Goal: Task Accomplishment & Management: Complete application form

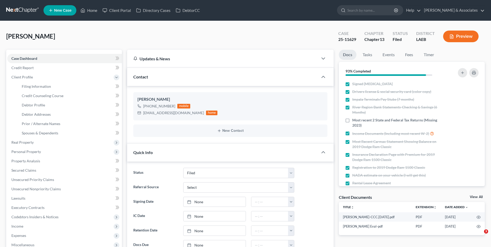
select select "8"
select select "0"
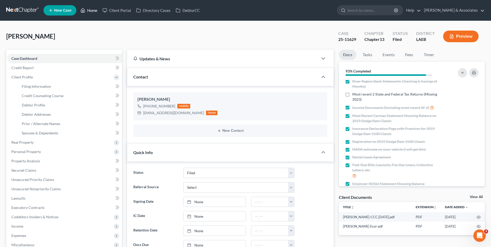
drag, startPoint x: 93, startPoint y: 11, endPoint x: 189, endPoint y: 64, distance: 109.8
click at [93, 11] on link "Home" at bounding box center [89, 10] width 22 height 9
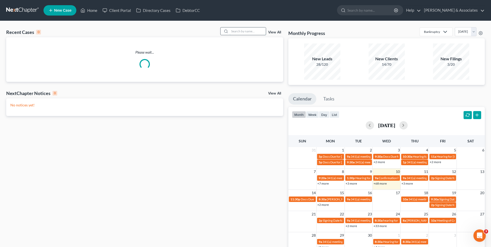
click at [250, 33] on input "search" at bounding box center [248, 31] width 36 height 8
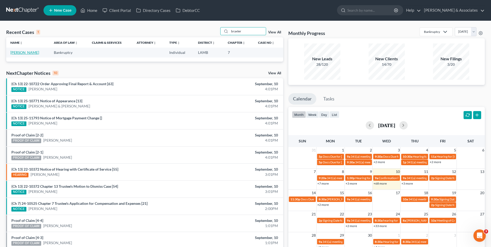
type input "braxter"
click at [28, 52] on link "[PERSON_NAME]" at bounding box center [24, 52] width 29 height 4
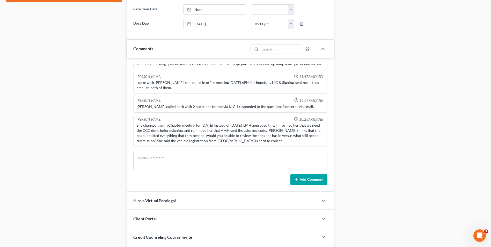
scroll to position [259, 0]
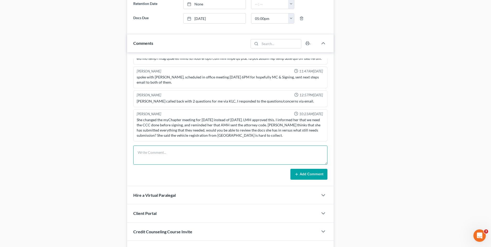
click at [228, 151] on textarea at bounding box center [230, 154] width 194 height 19
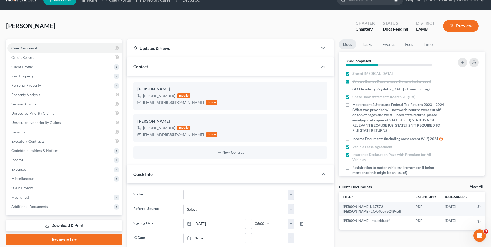
scroll to position [0, 0]
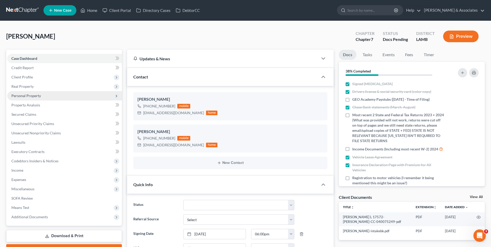
click at [69, 97] on span "Personal Property" at bounding box center [64, 95] width 115 height 9
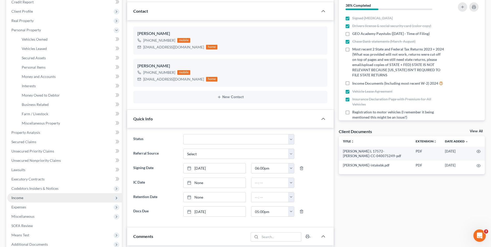
scroll to position [78, 0]
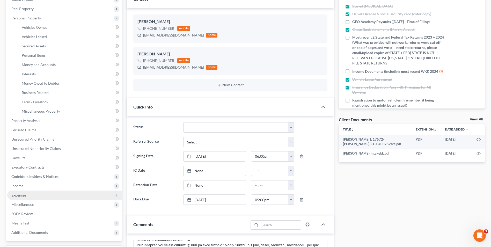
click at [76, 193] on span "Expenses" at bounding box center [64, 194] width 115 height 9
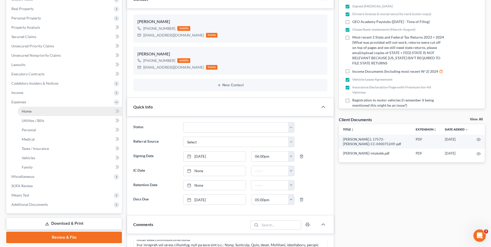
click at [69, 110] on link "Home" at bounding box center [70, 111] width 104 height 9
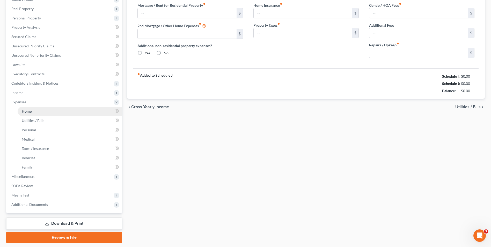
scroll to position [15, 0]
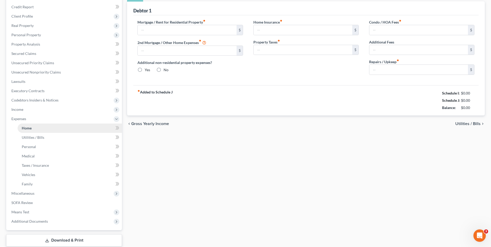
type input "0.00"
radio input "true"
type input "0.00"
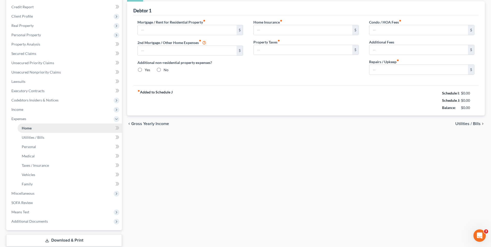
type input "0.00"
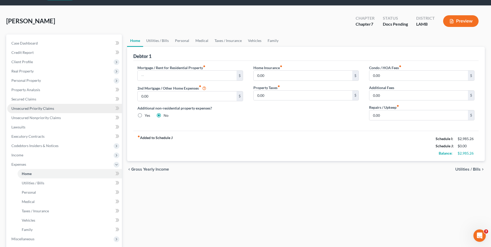
scroll to position [0, 0]
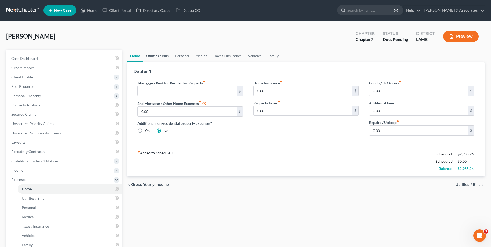
click at [162, 54] on link "Utilities / Bills" at bounding box center [157, 56] width 29 height 12
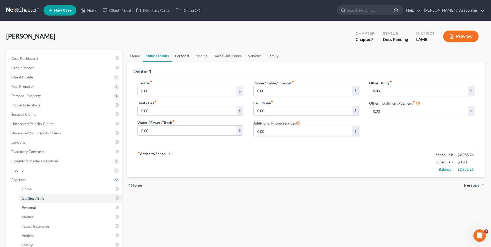
click at [181, 58] on link "Personal" at bounding box center [182, 56] width 20 height 12
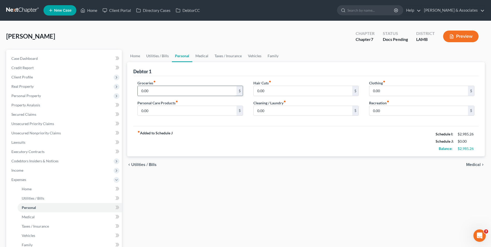
click at [171, 93] on input "0.00" at bounding box center [187, 91] width 99 height 10
drag, startPoint x: 185, startPoint y: 96, endPoint x: 184, endPoint y: 93, distance: 3.8
click at [185, 95] on div "Groceries fiber_manual_record 0.00 $ Personal Care Products fiber_manual_record…" at bounding box center [190, 100] width 116 height 40
click at [184, 93] on input "0.00" at bounding box center [187, 91] width 99 height 10
type input "497.00"
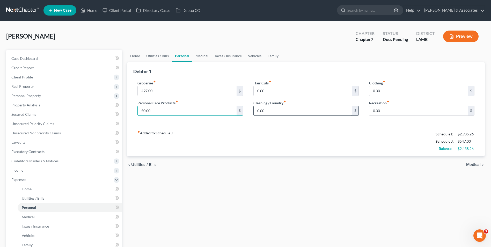
type input "50.00"
click at [261, 109] on input "0.00" at bounding box center [303, 111] width 99 height 10
click at [372, 92] on input "0.00" at bounding box center [418, 91] width 99 height 10
type input "93.00"
click at [304, 112] on input "0.00" at bounding box center [303, 111] width 99 height 10
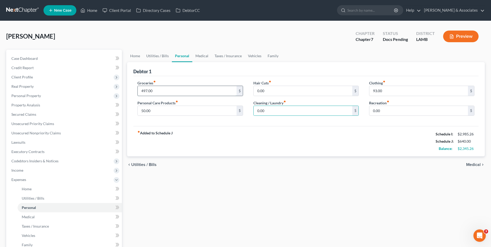
click at [164, 91] on input "497.00" at bounding box center [187, 91] width 99 height 10
type input "542.0"
click at [399, 92] on input "93.00" at bounding box center [418, 91] width 99 height 10
click at [341, 132] on div "fiber_manual_record Added to Schedule J Schedule I: $2,985.26 Schedule J: $685.…" at bounding box center [305, 141] width 345 height 30
click at [387, 112] on input "0.00" at bounding box center [418, 111] width 99 height 10
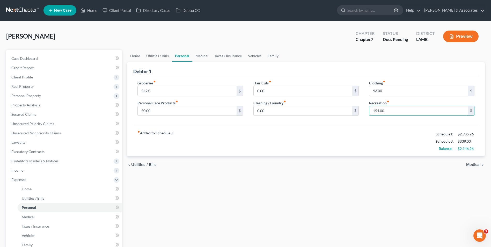
type input "154.00"
click at [470, 167] on span "Medical" at bounding box center [473, 164] width 14 height 4
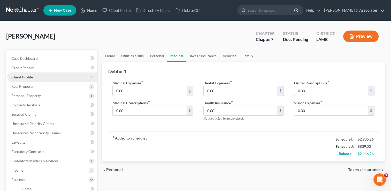
click at [40, 76] on span "Client Profile" at bounding box center [52, 76] width 90 height 9
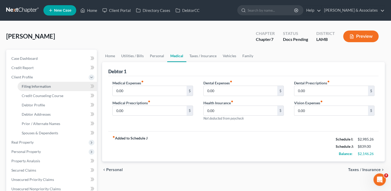
click at [44, 89] on link "Filing Information" at bounding box center [57, 86] width 79 height 9
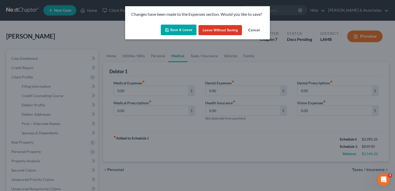
click at [188, 31] on button "Save & Leave" at bounding box center [179, 30] width 36 height 11
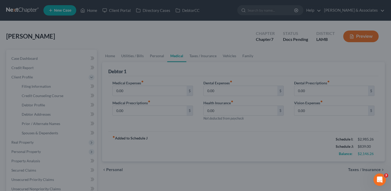
select select "1"
select select "0"
select select "19"
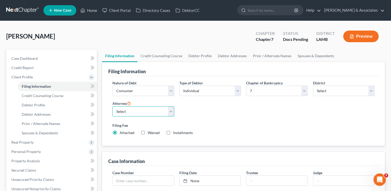
click at [173, 112] on select "Select [PERSON_NAME] [PERSON_NAME] - LAEB [PERSON_NAME] - LAWB [PERSON_NAME] - …" at bounding box center [144, 111] width 62 height 10
select select "0"
click at [113, 106] on select "Select [PERSON_NAME] [PERSON_NAME] - LAEB [PERSON_NAME] - LAWB [PERSON_NAME] - …" at bounding box center [144, 111] width 62 height 10
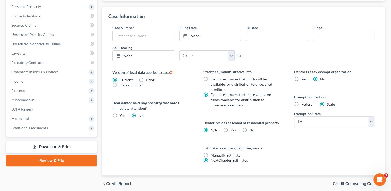
scroll to position [146, 0]
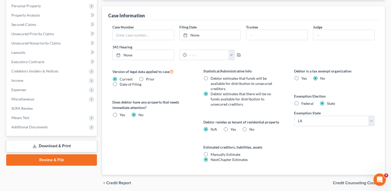
click at [357, 184] on span "Credit Counseling Course" at bounding box center [357, 183] width 48 height 4
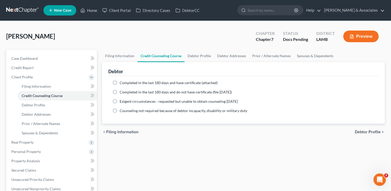
click at [120, 82] on label "Completed in the last 180 days and have certificate (attached)" at bounding box center [169, 82] width 98 height 5
click at [122, 82] on input "Completed in the last 180 days and have certificate (attached)" at bounding box center [123, 81] width 3 height 3
radio input "true"
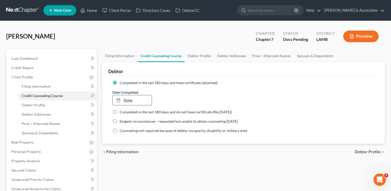
click at [135, 102] on link "None" at bounding box center [132, 100] width 39 height 10
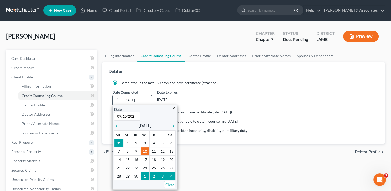
type input "[DATE]"
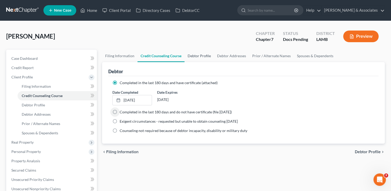
click at [198, 56] on link "Debtor Profile" at bounding box center [199, 56] width 29 height 12
select select "0"
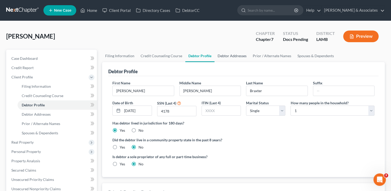
click at [237, 54] on link "Debtor Addresses" at bounding box center [232, 56] width 35 height 12
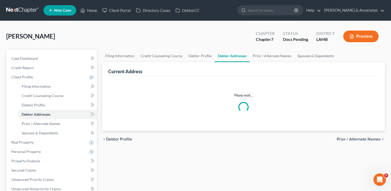
select select "0"
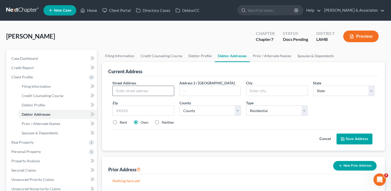
click at [150, 88] on input "text" at bounding box center [143, 91] width 61 height 10
type input "[STREET_ADDRESS]"
type input "Baton Rouge"
select select "19"
type input "70816"
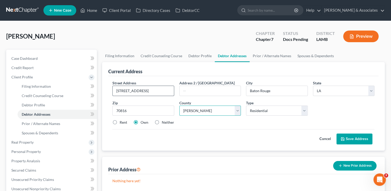
select select "16"
click at [120, 124] on label "Rent" at bounding box center [124, 122] width 8 height 5
click at [122, 123] on input "Rent" at bounding box center [123, 121] width 3 height 3
radio input "true"
click at [354, 138] on button "Save Address" at bounding box center [355, 139] width 36 height 11
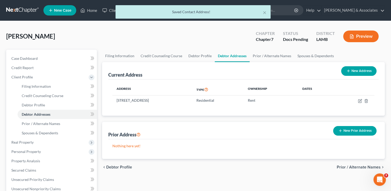
click at [353, 132] on button "New Prior Address" at bounding box center [355, 131] width 43 height 10
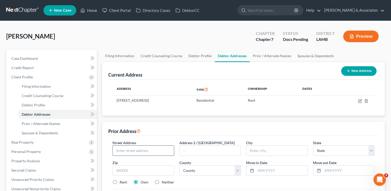
click at [161, 153] on input "text" at bounding box center [143, 151] width 61 height 10
type input "[STREET_ADDRESS]"
type input "77713"
type input "Beaumont"
select select "45"
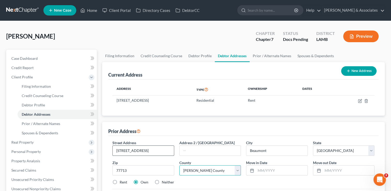
select select "122"
click at [162, 150] on input "[STREET_ADDRESS]" at bounding box center [143, 151] width 61 height 10
type input "[STREET_ADDRESS]"
click at [263, 170] on input "text" at bounding box center [281, 171] width 51 height 10
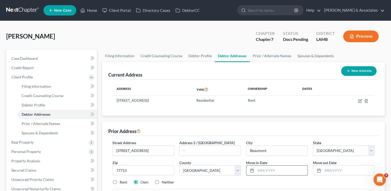
scroll to position [0, 0]
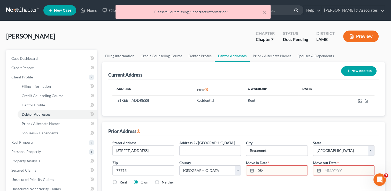
click at [325, 170] on input "text" at bounding box center [348, 171] width 51 height 10
click at [272, 172] on input "08/" at bounding box center [281, 171] width 51 height 10
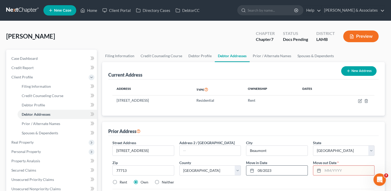
type input "08/2023"
type input "07/2025"
click at [120, 181] on label "Rent" at bounding box center [124, 182] width 8 height 5
click at [122, 181] on input "Rent" at bounding box center [123, 181] width 3 height 3
radio input "true"
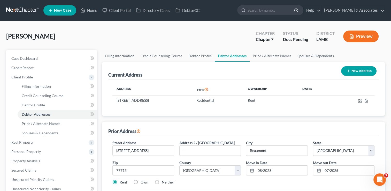
click at [255, 184] on div "Rent Own Neither" at bounding box center [244, 182] width 268 height 5
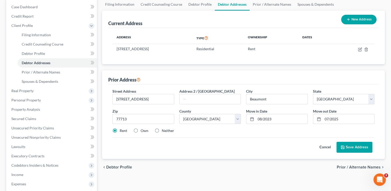
scroll to position [52, 0]
click at [350, 144] on button "Save Address" at bounding box center [355, 147] width 36 height 11
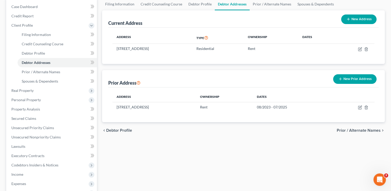
click at [351, 79] on button "New Prior Address" at bounding box center [355, 79] width 43 height 10
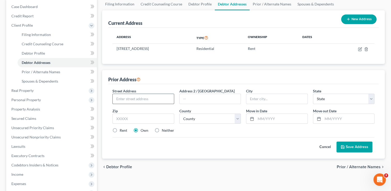
click at [146, 99] on input "text" at bounding box center [143, 99] width 61 height 10
click at [146, 99] on input "7181 [PERSON_NAME]" at bounding box center [143, 99] width 61 height 10
type input "[STREET_ADDRESS][PERSON_NAME]"
click at [132, 120] on input "text" at bounding box center [144, 119] width 62 height 10
type input "70607"
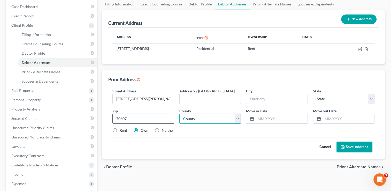
type input "Lake [PERSON_NAME]"
select select "19"
select select "9"
type input "01/2024"
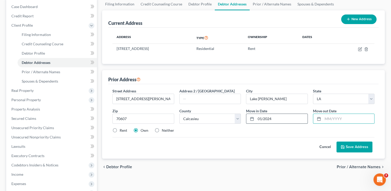
click at [269, 119] on input "01/2024" at bounding box center [281, 119] width 51 height 10
click at [333, 119] on input "text" at bounding box center [348, 119] width 51 height 10
type input "07/2023"
click at [270, 118] on input "01/2024" at bounding box center [281, 119] width 51 height 10
type input "01/2004"
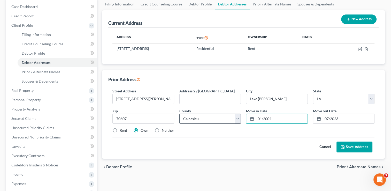
click at [162, 129] on label "Neither" at bounding box center [168, 130] width 12 height 5
click at [164, 129] on input "Neither" at bounding box center [165, 129] width 3 height 3
radio input "true"
click at [359, 149] on button "Save Address" at bounding box center [355, 147] width 36 height 11
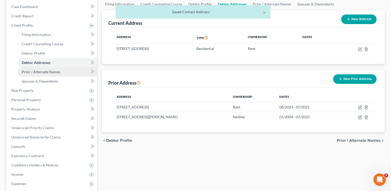
click at [52, 75] on link "Prior / Alternate Names" at bounding box center [57, 71] width 79 height 9
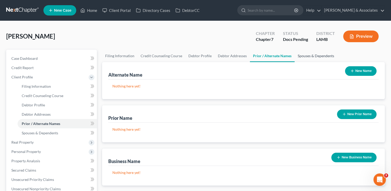
click at [308, 56] on link "Spouses & Dependents" at bounding box center [316, 56] width 43 height 12
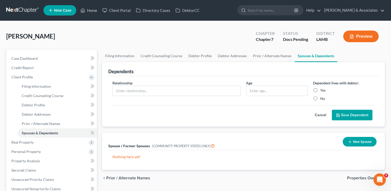
click at [351, 176] on span "Properties Owned" at bounding box center [364, 178] width 34 height 4
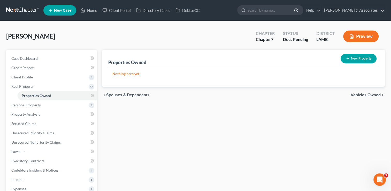
click at [362, 96] on span "Vehicles Owned" at bounding box center [366, 95] width 30 height 4
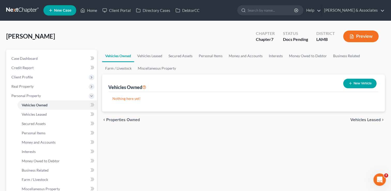
click at [362, 118] on span "Vehicles Leased" at bounding box center [366, 120] width 30 height 4
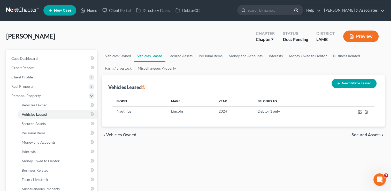
click at [361, 136] on span "Secured Assets" at bounding box center [366, 135] width 29 height 4
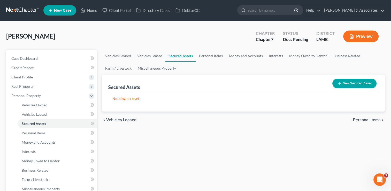
click at [350, 87] on button "New Secured Asset" at bounding box center [355, 84] width 44 height 10
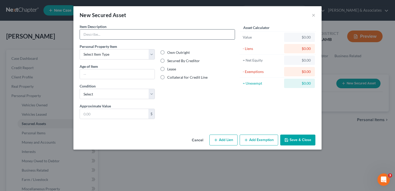
click at [138, 34] on input "text" at bounding box center [157, 34] width 155 height 10
type input "Sofa Sectional, Chair, Bed, Mattress"
click at [151, 53] on select "Select Item Type Clothing Collectibles Of Value Electronics Firearms Household …" at bounding box center [117, 54] width 75 height 10
select select "household_goods"
click at [80, 49] on select "Select Item Type Clothing Collectibles Of Value Electronics Firearms Household …" at bounding box center [117, 54] width 75 height 10
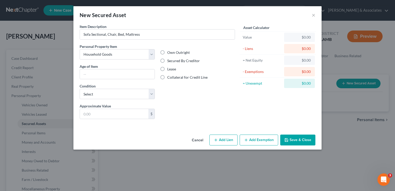
click at [167, 61] on label "Secured By Creditor" at bounding box center [183, 60] width 33 height 5
click at [169, 61] on input "Secured By Creditor" at bounding box center [170, 59] width 3 height 3
radio input "true"
click at [131, 74] on input "text" at bounding box center [117, 74] width 75 height 10
click at [148, 34] on input "Sofa Sectional, Chair, Bed, Mattress" at bounding box center [157, 34] width 155 height 10
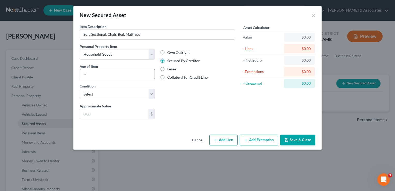
click at [107, 77] on input "text" at bounding box center [117, 74] width 75 height 10
type input "2"
click at [121, 93] on select "Select Excellent Very Good Good Fair Poor" at bounding box center [117, 94] width 75 height 10
select select "2"
click at [80, 89] on select "Select Excellent Very Good Good Fair Poor" at bounding box center [117, 94] width 75 height 10
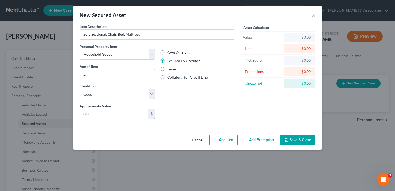
click at [130, 113] on input "text" at bounding box center [114, 114] width 69 height 10
type input "2,000.00"
click at [295, 142] on button "Save & Close" at bounding box center [297, 140] width 35 height 11
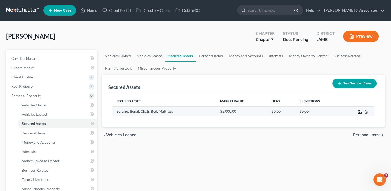
click at [361, 113] on icon "button" at bounding box center [360, 111] width 3 height 3
select select "household_goods"
select select "2"
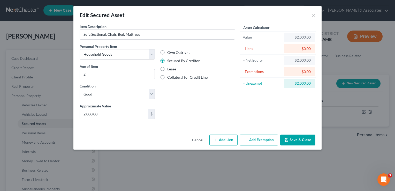
click at [303, 47] on div "$0.00" at bounding box center [299, 48] width 23 height 5
click at [305, 48] on div "$0.00" at bounding box center [299, 48] width 23 height 5
click at [227, 136] on button "Add Lien" at bounding box center [224, 140] width 28 height 11
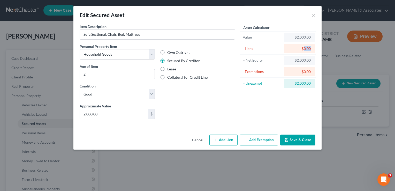
select select "0"
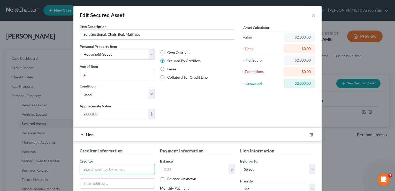
click at [130, 166] on input "text" at bounding box center [117, 169] width 75 height 10
type input "[PERSON_NAME] Fargo"
click at [109, 183] on input "text" at bounding box center [117, 184] width 75 height 10
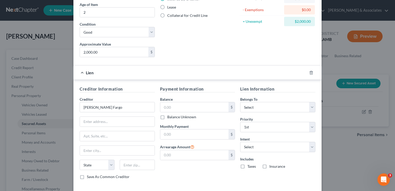
scroll to position [86, 0]
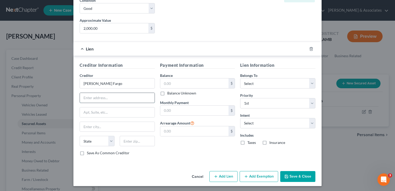
click at [112, 96] on input "text" at bounding box center [117, 98] width 75 height 10
type input "[STREET_ADDRESS][PERSON_NAME]"
type input "94104"
type input "[GEOGRAPHIC_DATA]"
select select "4"
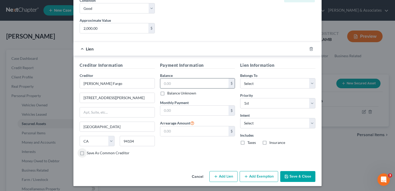
click at [174, 85] on input "text" at bounding box center [194, 83] width 69 height 10
type input "2,321.72"
click at [169, 110] on input "text" at bounding box center [194, 111] width 69 height 10
type input "121.17"
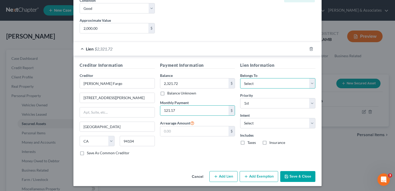
click at [260, 82] on select "Select Debtor 1 Only Debtor 2 Only Debtor 1 And Debtor 2 Only At Least One Of T…" at bounding box center [277, 83] width 75 height 10
select select "0"
click at [240, 78] on select "Select Debtor 1 Only Debtor 2 Only Debtor 1 And Debtor 2 Only At Least One Of T…" at bounding box center [277, 83] width 75 height 10
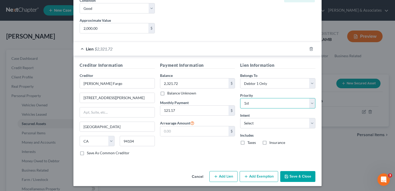
click at [263, 101] on select "Select 1st 2nd 3rd 4th 5th 6th 7th 8th 9th 10th 11th 12th 13th 14th 15th 16th 1…" at bounding box center [277, 103] width 75 height 10
click at [294, 173] on button "Save & Close" at bounding box center [297, 176] width 35 height 11
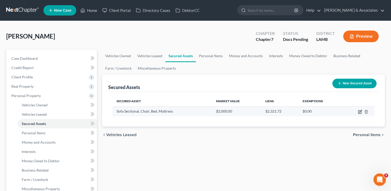
click at [360, 111] on icon "button" at bounding box center [360, 112] width 4 height 4
select select "household_goods"
select select "2"
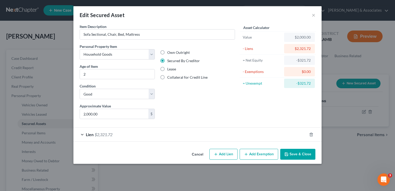
click at [84, 133] on div "Lien $2,321.72" at bounding box center [190, 135] width 234 height 14
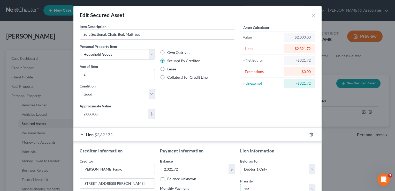
click at [253, 185] on select "Select 1st 2nd 3rd 4th 5th 6th 7th 8th 9th 10th 11th 12th 13th 14th 15th 16th 1…" at bounding box center [277, 189] width 75 height 10
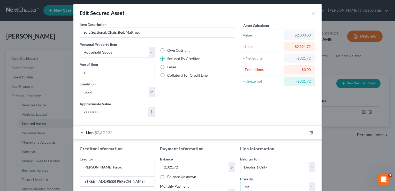
select select "1"
click at [240, 182] on select "Select 1st 2nd 3rd 4th 5th 6th 7th 8th 9th 10th 11th 12th 13th 14th 15th 16th 1…" at bounding box center [277, 187] width 75 height 10
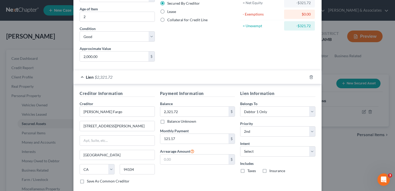
scroll to position [86, 0]
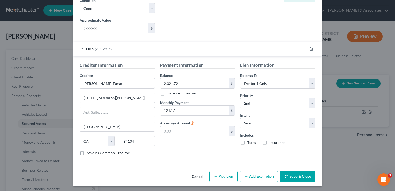
click at [220, 173] on button "Add Lien" at bounding box center [224, 176] width 28 height 11
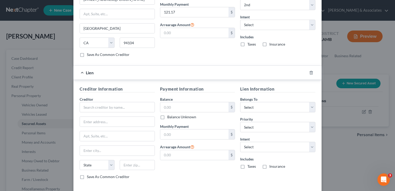
scroll to position [207, 0]
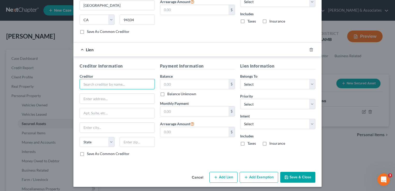
click at [133, 86] on input "text" at bounding box center [117, 84] width 75 height 10
type input "Tower Loan"
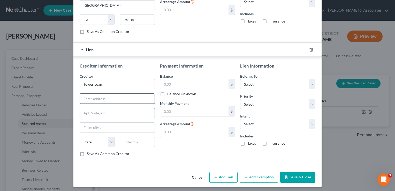
click at [112, 97] on input "text" at bounding box center [117, 99] width 75 height 10
type input "[STREET_ADDRESS][PERSON_NAME]"
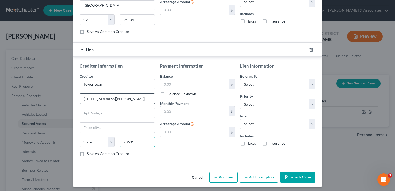
type input "70601"
type input "Lake [PERSON_NAME]"
select select "19"
click at [180, 82] on input "text" at bounding box center [194, 84] width 69 height 10
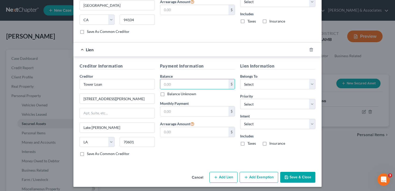
click at [167, 93] on label "Balance Unknown" at bounding box center [181, 93] width 29 height 5
click at [169, 93] on input "Balance Unknown" at bounding box center [170, 92] width 3 height 3
checkbox input "true"
type input "0.00"
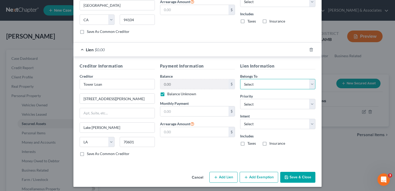
click at [248, 84] on select "Select Debtor 1 Only Debtor 2 Only Debtor 1 And Debtor 2 Only At Least One Of T…" at bounding box center [277, 84] width 75 height 10
select select "0"
click at [240, 79] on select "Select Debtor 1 Only Debtor 2 Only Debtor 1 And Debtor 2 Only At Least One Of T…" at bounding box center [277, 84] width 75 height 10
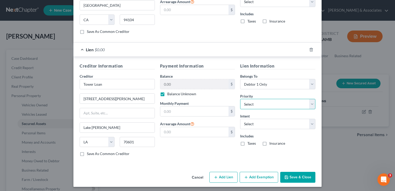
click at [260, 100] on select "Select 1st 2nd 3rd 4th 5th 6th 7th 8th 9th 10th 11th 12th 13th 14th 15th 16th 1…" at bounding box center [277, 104] width 75 height 10
select select "0"
click at [240, 99] on select "Select 1st 2nd 3rd 4th 5th 6th 7th 8th 9th 10th 11th 12th 13th 14th 15th 16th 1…" at bounding box center [277, 104] width 75 height 10
click at [289, 176] on button "Save & Close" at bounding box center [297, 177] width 35 height 11
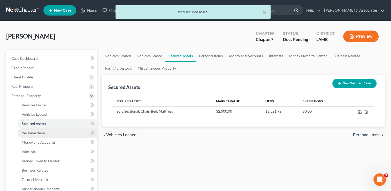
click at [41, 135] on link "Personal Items" at bounding box center [57, 132] width 79 height 9
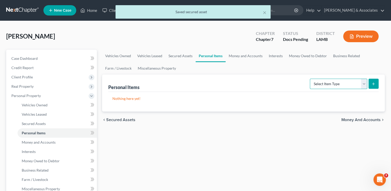
click at [328, 83] on select "Select Item Type Clothing Collectibles Of Value Electronics Firearms Household …" at bounding box center [338, 84] width 57 height 10
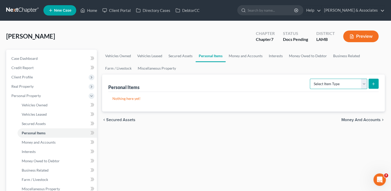
select select "household_goods"
click at [311, 79] on select "Select Item Type Clothing Collectibles Of Value Electronics Firearms Household …" at bounding box center [338, 84] width 57 height 10
click at [370, 85] on button "submit" at bounding box center [374, 84] width 10 height 10
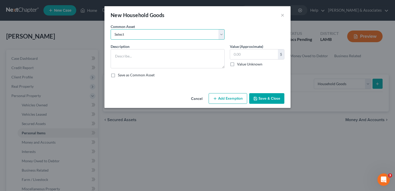
click at [141, 34] on select "Select Appliances and furniture" at bounding box center [168, 34] width 114 height 10
select select "0"
click at [111, 29] on select "Select Appliances and furniture" at bounding box center [168, 34] width 114 height 10
type textarea "Appliances and furniture"
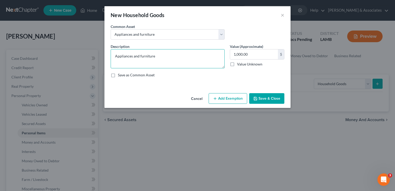
click at [137, 54] on textarea "Appliances and furniture" at bounding box center [168, 58] width 114 height 19
click at [218, 51] on textarea "Appliances and furniture" at bounding box center [168, 58] width 114 height 19
click at [254, 54] on input "1,000.00" at bounding box center [254, 54] width 48 height 10
type input "25.00"
click at [179, 53] on textarea "Appliances and furniture" at bounding box center [168, 58] width 114 height 19
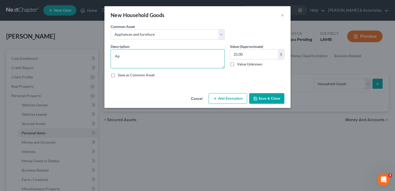
type textarea "A"
type textarea "Coffeemaker. pots and pans, dutch oven, silverware, cups"
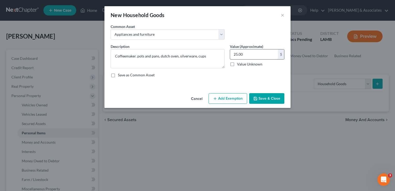
click at [236, 54] on input "25.00" at bounding box center [254, 54] width 48 height 10
type input "100.00"
click at [272, 98] on button "Save & Close" at bounding box center [266, 98] width 35 height 11
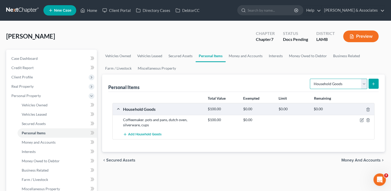
click at [319, 83] on select "Select Item Type Clothing Collectibles Of Value Electronics Firearms Household …" at bounding box center [338, 84] width 57 height 10
select select "clothing"
click at [311, 79] on select "Select Item Type Clothing Collectibles Of Value Electronics Firearms Household …" at bounding box center [338, 84] width 57 height 10
click at [372, 85] on icon "submit" at bounding box center [374, 84] width 4 height 4
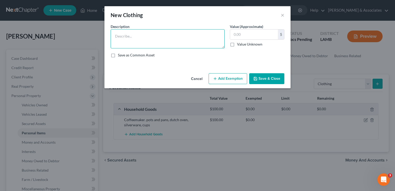
click at [190, 31] on textarea at bounding box center [168, 38] width 114 height 19
type textarea "Used Clothing"
click at [235, 36] on input "text" at bounding box center [254, 34] width 48 height 10
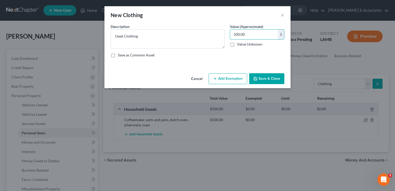
type input "500.00"
click at [271, 80] on button "Save & Close" at bounding box center [266, 78] width 35 height 11
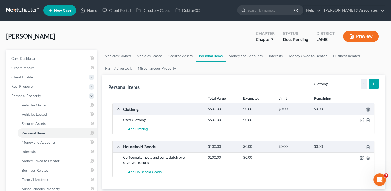
click at [331, 84] on select "Select Item Type Clothing Collectibles Of Value Electronics Firearms Household …" at bounding box center [338, 84] width 57 height 10
click at [311, 79] on select "Select Item Type Clothing Collectibles Of Value Electronics Firearms Household …" at bounding box center [338, 84] width 57 height 10
click at [337, 87] on select "Select Item Type Clothing Collectibles Of Value Electronics Firearms Household …" at bounding box center [338, 84] width 57 height 10
select select "electronics"
click at [311, 79] on select "Select Item Type Clothing Collectibles Of Value Electronics Firearms Household …" at bounding box center [338, 84] width 57 height 10
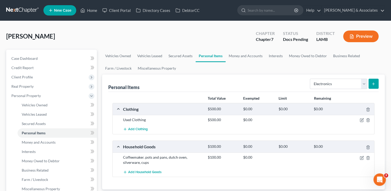
click at [372, 84] on icon "submit" at bounding box center [374, 84] width 4 height 4
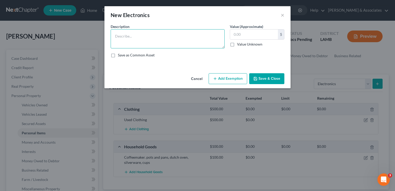
click at [165, 31] on textarea at bounding box center [168, 38] width 114 height 19
type textarea "i"
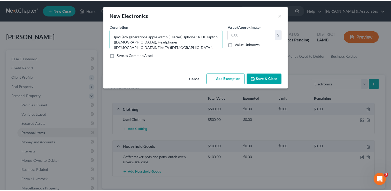
scroll to position [1, 0]
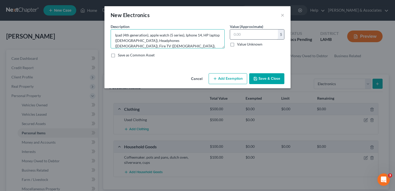
type textarea "Ipad (4th generation), apple watch (5 series), Iphone 14, HP laptop ([DEMOGRAPH…"
click at [232, 37] on input "text" at bounding box center [254, 34] width 48 height 10
type input "300.00"
click at [273, 77] on button "Save & Close" at bounding box center [266, 78] width 35 height 11
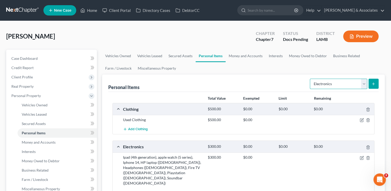
click at [354, 81] on select "Select Item Type Clothing Collectibles Of Value Electronics Firearms Household …" at bounding box center [338, 84] width 57 height 10
select select "firearms"
click at [311, 79] on select "Select Item Type Clothing Collectibles Of Value Electronics Firearms Household …" at bounding box center [338, 84] width 57 height 10
click at [374, 82] on icon "submit" at bounding box center [374, 84] width 4 height 4
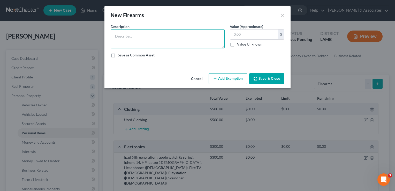
click at [143, 36] on textarea at bounding box center [168, 38] width 114 height 19
type textarea "Taurus 9mm"
click at [241, 35] on input "text" at bounding box center [254, 34] width 48 height 10
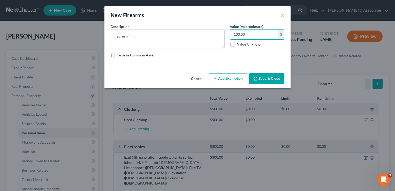
type input "100.00"
click at [273, 78] on button "Save & Close" at bounding box center [266, 78] width 35 height 11
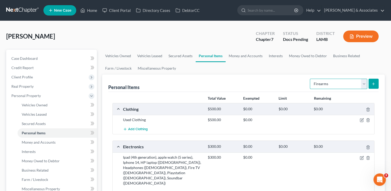
click at [350, 87] on select "Select Item Type Clothing Collectibles Of Value Electronics Firearms Household …" at bounding box center [338, 84] width 57 height 10
select select "jewelry"
click at [311, 79] on select "Select Item Type Clothing Collectibles Of Value Electronics Firearms Household …" at bounding box center [338, 84] width 57 height 10
click at [374, 85] on icon "submit" at bounding box center [374, 84] width 4 height 4
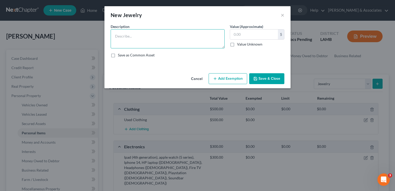
click at [204, 42] on textarea at bounding box center [168, 38] width 114 height 19
type textarea "Costume Jewelry"
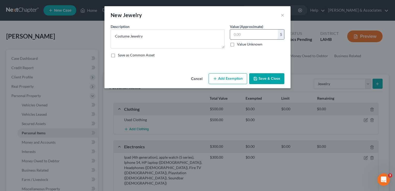
click at [236, 35] on input "text" at bounding box center [254, 34] width 48 height 10
type input "25.00"
click at [277, 80] on button "Save & Close" at bounding box center [266, 78] width 35 height 11
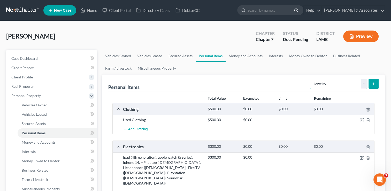
click at [361, 86] on select "Select Item Type Clothing Collectibles Of Value Electronics Firearms Household …" at bounding box center [338, 84] width 57 height 10
select select "pets"
click at [311, 79] on select "Select Item Type Clothing Collectibles Of Value Electronics Firearms Household …" at bounding box center [338, 84] width 57 height 10
click at [374, 82] on icon "submit" at bounding box center [374, 84] width 4 height 4
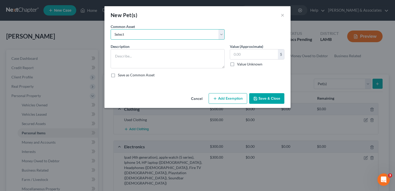
click at [147, 37] on select "Select [GEOGRAPHIC_DATA]" at bounding box center [168, 34] width 114 height 10
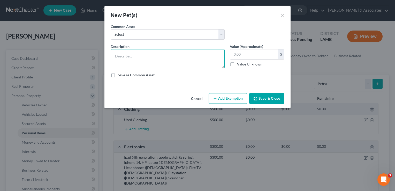
click at [147, 63] on textarea at bounding box center [168, 58] width 114 height 19
type textarea "Yorkie"
click at [235, 56] on input "text" at bounding box center [254, 54] width 48 height 10
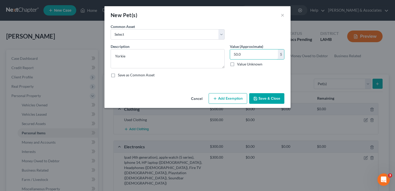
type input "50.0"
click at [273, 97] on button "Save & Close" at bounding box center [266, 98] width 35 height 11
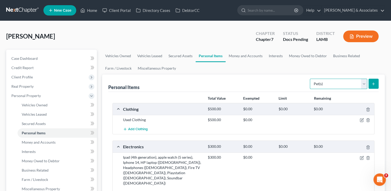
click at [364, 87] on select "Select Item Type Clothing Collectibles Of Value Electronics Firearms Household …" at bounding box center [338, 84] width 57 height 10
select select "sports_and_hobby_equipment"
click at [311, 79] on select "Select Item Type Clothing Collectibles Of Value Electronics Firearms Household …" at bounding box center [338, 84] width 57 height 10
click at [376, 83] on button "submit" at bounding box center [374, 84] width 10 height 10
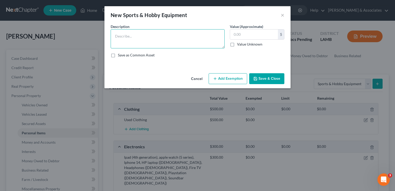
click at [186, 41] on textarea at bounding box center [168, 38] width 114 height 19
click at [282, 16] on button "×" at bounding box center [283, 15] width 4 height 6
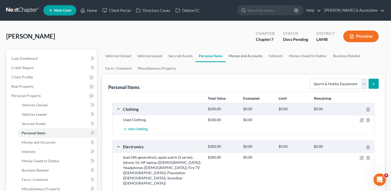
click at [243, 54] on link "Money and Accounts" at bounding box center [246, 56] width 40 height 12
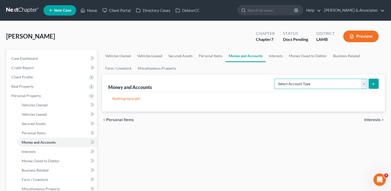
click at [293, 86] on select "Select Account Type Brokerage Cash on Hand Certificates of Deposit Checking Acc…" at bounding box center [321, 84] width 93 height 10
select select "cash_on_hand"
click at [276, 79] on select "Select Account Type Brokerage Cash on Hand Certificates of Deposit Checking Acc…" at bounding box center [321, 84] width 93 height 10
click at [375, 85] on icon "submit" at bounding box center [374, 84] width 4 height 4
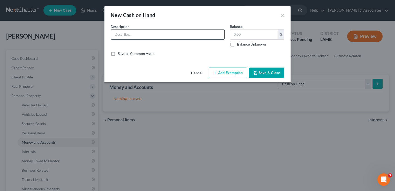
click at [188, 34] on input "text" at bounding box center [168, 34] width 114 height 10
type input "Cash"
type input "42.00"
click at [262, 72] on button "Save & Close" at bounding box center [266, 73] width 35 height 11
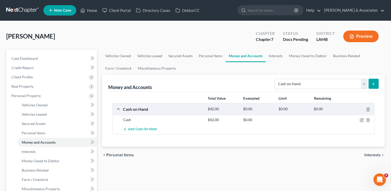
click at [332, 76] on div "Money and Accounts Select Account Type Brokerage Cash on Hand Certificates of D…" at bounding box center [243, 83] width 271 height 17
click at [332, 80] on select "Select Account Type Brokerage Cash on Hand Certificates of Deposit Checking Acc…" at bounding box center [321, 84] width 93 height 10
select select "checking"
click at [276, 79] on select "Select Account Type Brokerage Cash on Hand Certificates of Deposit Checking Acc…" at bounding box center [321, 84] width 93 height 10
click at [373, 82] on icon "submit" at bounding box center [374, 84] width 4 height 4
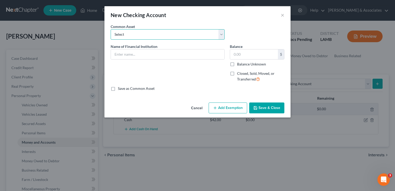
click at [163, 32] on select "Select Essential Federal Credit Union USAA Federal Savings Bank Neighbors Feder…" at bounding box center [168, 34] width 114 height 10
drag, startPoint x: 163, startPoint y: 32, endPoint x: 159, endPoint y: 32, distance: 3.9
click at [159, 32] on select "Select Essential Federal Credit Union USAA Federal Savings Bank Neighbors Feder…" at bounding box center [168, 34] width 114 height 10
select select "10"
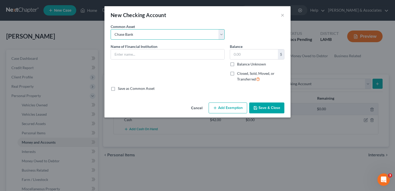
click at [111, 29] on select "Select Essential Federal Credit Union USAA Federal Savings Bank Neighbors Feder…" at bounding box center [168, 34] width 114 height 10
type input "Chase Bank"
click at [243, 52] on input "text" at bounding box center [254, 54] width 48 height 10
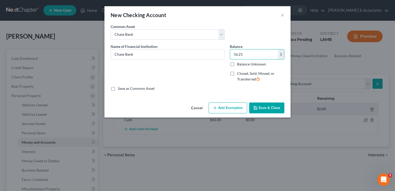
type input "56.21"
click at [260, 104] on button "Save & Close" at bounding box center [266, 107] width 35 height 11
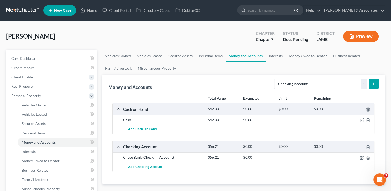
click at [376, 84] on icon "submit" at bounding box center [374, 84] width 4 height 4
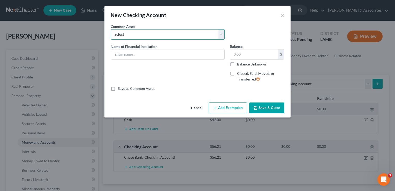
click at [221, 32] on select "Select Essential Federal Credit Union USAA Federal Savings Bank Neighbors Feder…" at bounding box center [168, 34] width 114 height 10
select select "21"
click at [111, 29] on select "Select Essential Federal Credit Union USAA Federal Savings Bank Neighbors Feder…" at bounding box center [168, 34] width 114 height 10
type input "Navy Federal Credit Union"
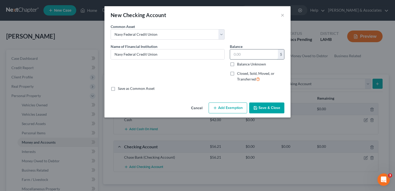
click at [247, 54] on input "text" at bounding box center [254, 54] width 48 height 10
type input "0.07"
click at [259, 108] on button "Save & Close" at bounding box center [266, 107] width 35 height 11
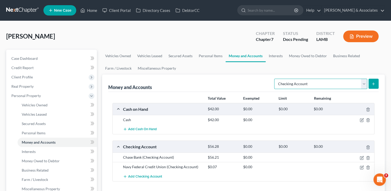
click at [307, 86] on select "Select Account Type Brokerage Cash on Hand Certificates of Deposit Checking Acc…" at bounding box center [321, 84] width 93 height 10
drag, startPoint x: 299, startPoint y: 170, endPoint x: 313, endPoint y: 167, distance: 14.5
click at [299, 170] on div "Navy Federal Credit Union (Checking Account) $0.07 $0.00" at bounding box center [244, 167] width 262 height 10
click at [360, 167] on icon "button" at bounding box center [361, 167] width 3 height 3
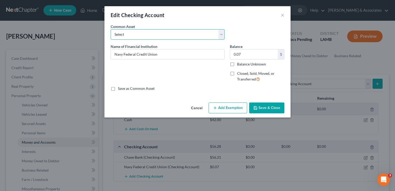
click at [189, 34] on select "Select Essential Federal Credit Union USAA Federal Savings Bank Neighbors Feder…" at bounding box center [168, 34] width 114 height 10
click at [248, 56] on input "0.07" at bounding box center [254, 54] width 48 height 10
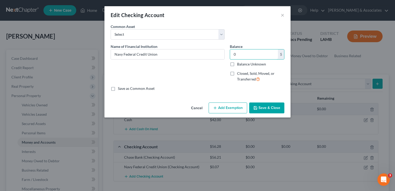
type input "0"
click at [264, 108] on button "Save & Close" at bounding box center [266, 107] width 35 height 11
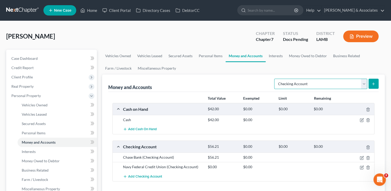
click at [364, 81] on select "Select Account Type Brokerage Cash on Hand Certificates of Deposit Checking Acc…" at bounding box center [321, 84] width 93 height 10
select select "savings"
click at [276, 79] on select "Select Account Type Brokerage Cash on Hand Certificates of Deposit Checking Acc…" at bounding box center [321, 84] width 93 height 10
click at [374, 82] on icon "submit" at bounding box center [374, 84] width 4 height 4
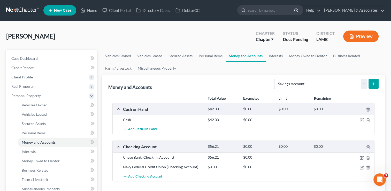
click at [373, 83] on icon "submit" at bounding box center [374, 84] width 4 height 4
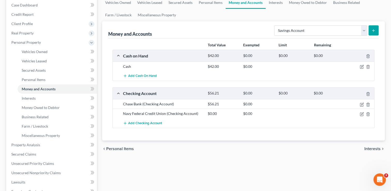
scroll to position [59, 0]
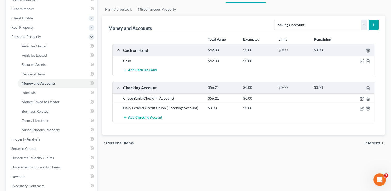
drag, startPoint x: 372, startPoint y: 28, endPoint x: 377, endPoint y: 32, distance: 6.3
click at [377, 32] on div "Money and Accounts Select Account Type Brokerage Cash on Hand Certificates of D…" at bounding box center [243, 24] width 271 height 17
click at [365, 24] on select "Select Account Type Brokerage Cash on Hand Certificates of Deposit Checking Acc…" at bounding box center [321, 25] width 93 height 10
click at [276, 20] on select "Select Account Type Brokerage Cash on Hand Certificates of Deposit Checking Acc…" at bounding box center [321, 25] width 93 height 10
click at [376, 21] on button "submit" at bounding box center [374, 25] width 10 height 10
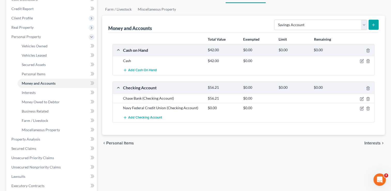
click at [374, 23] on icon "submit" at bounding box center [374, 25] width 4 height 4
click at [373, 27] on button "submit" at bounding box center [374, 25] width 10 height 10
click at [373, 25] on line "submit" at bounding box center [374, 25] width 2 height 0
click at [374, 23] on icon "submit" at bounding box center [374, 25] width 4 height 4
click at [364, 24] on select "Select Account Type Brokerage Cash on Hand Certificates of Deposit Checking Acc…" at bounding box center [321, 25] width 93 height 10
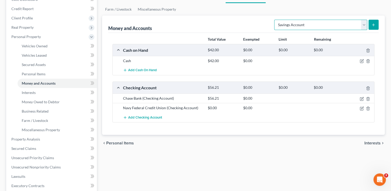
click at [276, 20] on select "Select Account Type Brokerage Cash on Hand Certificates of Deposit Checking Acc…" at bounding box center [321, 25] width 93 height 10
click at [372, 27] on button "submit" at bounding box center [374, 25] width 10 height 10
click at [373, 23] on icon "submit" at bounding box center [374, 25] width 4 height 4
click at [373, 143] on span "Interests" at bounding box center [373, 143] width 16 height 4
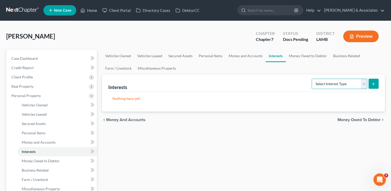
click at [353, 84] on select "Select Interest Type 401K Annuity Bond Education IRA Government Bond Government…" at bounding box center [340, 84] width 56 height 10
select select "whole_life_insurance"
click at [224, 124] on div "chevron_left Money and Accounts Money Owed to Debtor chevron_right" at bounding box center [243, 120] width 283 height 17
click at [350, 119] on span "Money Owed to Debtor" at bounding box center [359, 120] width 43 height 4
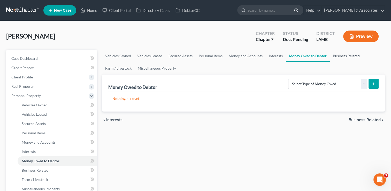
click at [342, 55] on link "Business Related" at bounding box center [346, 56] width 33 height 12
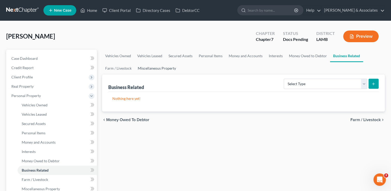
click at [143, 68] on link "Miscellaneous Property" at bounding box center [157, 68] width 45 height 12
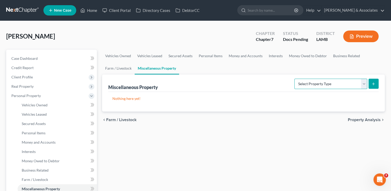
click at [359, 85] on select "Select Property Type Assigned for Creditor Benefit [DATE] Holding for Another N…" at bounding box center [331, 84] width 73 height 10
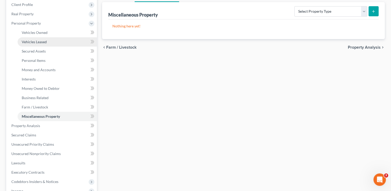
scroll to position [83, 0]
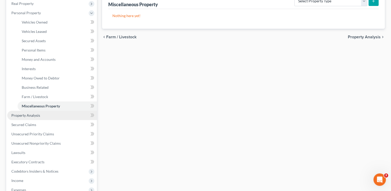
click at [49, 116] on link "Property Analysis" at bounding box center [52, 115] width 90 height 9
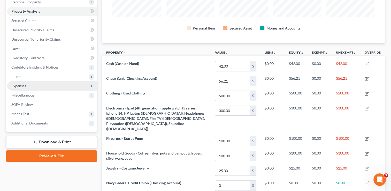
scroll to position [93, 0]
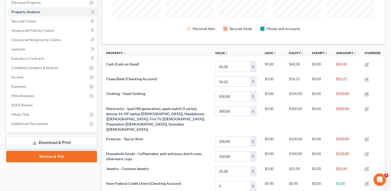
drag, startPoint x: 392, startPoint y: 13, endPoint x: 390, endPoint y: 4, distance: 9.0
click at [390, 4] on div "[PERSON_NAME] Upgraded Chapter Chapter 7 Status Docs [GEOGRAPHIC_DATA] LAMB Pre…" at bounding box center [195, 96] width 391 height 337
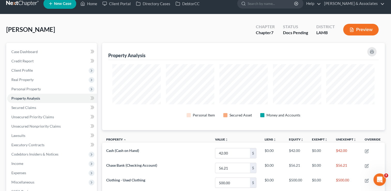
scroll to position [0, 0]
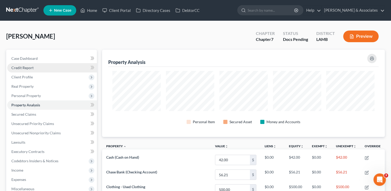
click at [20, 70] on link "Credit Report" at bounding box center [52, 67] width 90 height 9
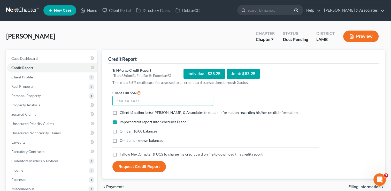
click at [124, 102] on input "text" at bounding box center [163, 101] width 101 height 10
type input "663-01-4178"
click at [120, 112] on label "Client(s) authorize(s) [PERSON_NAME] & Associates to obtain information regardi…" at bounding box center [209, 112] width 179 height 5
click at [122, 112] on input "Client(s) authorize(s) [PERSON_NAME] & Associates to obtain information regardi…" at bounding box center [123, 111] width 3 height 3
checkbox input "true"
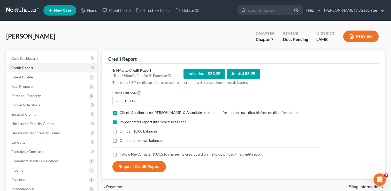
click at [120, 153] on label "I allow NextChapter & UCS to charge my credit card on file to download this cre…" at bounding box center [191, 154] width 143 height 5
click at [122, 153] on input "I allow NextChapter & UCS to charge my credit card on file to download this cre…" at bounding box center [123, 153] width 3 height 3
checkbox input "true"
click at [136, 167] on button "Request Credit Report" at bounding box center [140, 166] width 54 height 11
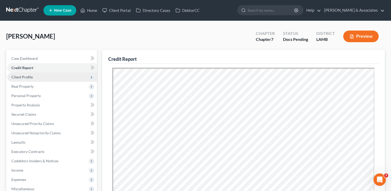
click at [49, 79] on span "Client Profile" at bounding box center [52, 76] width 90 height 9
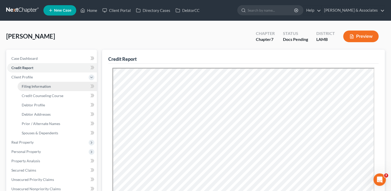
click at [49, 85] on span "Filing Information" at bounding box center [36, 86] width 29 height 4
select select "1"
select select "0"
select select "35"
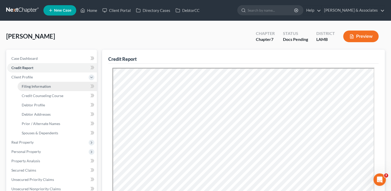
select select "0"
select select "19"
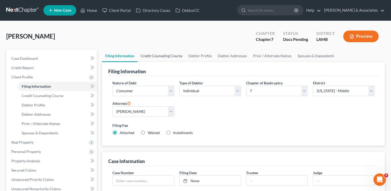
click at [148, 57] on link "Credit Counseling Course" at bounding box center [162, 56] width 48 height 12
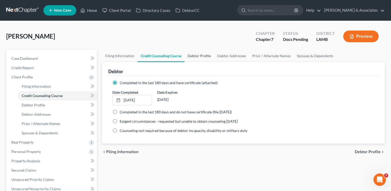
click at [203, 55] on link "Debtor Profile" at bounding box center [199, 56] width 29 height 12
select select "0"
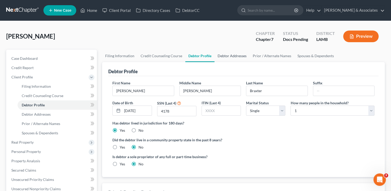
click at [232, 55] on link "Debtor Addresses" at bounding box center [232, 56] width 35 height 12
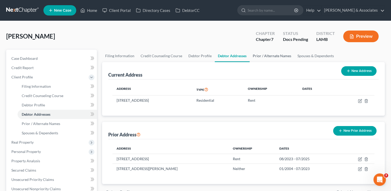
click at [264, 54] on link "Prior / Alternate Names" at bounding box center [272, 56] width 45 height 12
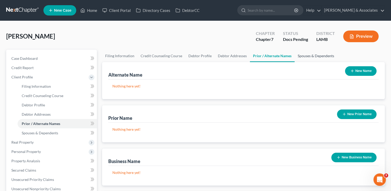
click at [307, 57] on link "Spouses & Dependents" at bounding box center [316, 56] width 43 height 12
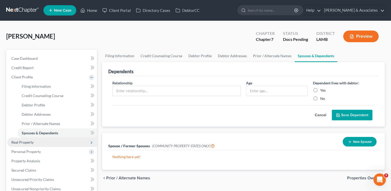
click at [20, 139] on span "Real Property" at bounding box center [52, 142] width 90 height 9
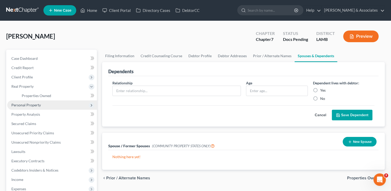
click at [33, 108] on span "Personal Property" at bounding box center [52, 104] width 90 height 9
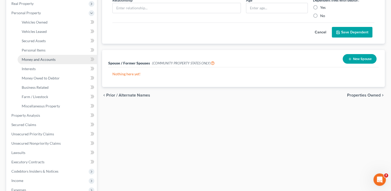
scroll to position [93, 0]
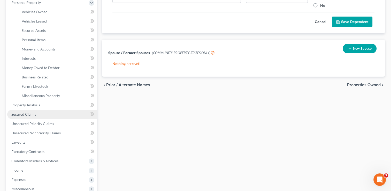
click at [34, 113] on span "Secured Claims" at bounding box center [23, 114] width 25 height 4
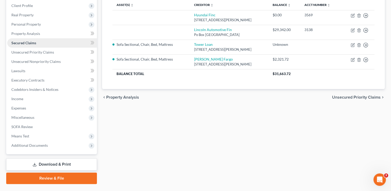
scroll to position [72, 0]
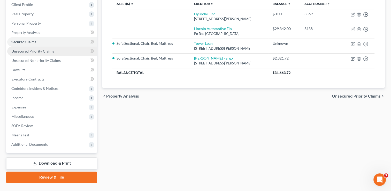
click at [28, 51] on span "Unsecured Priority Claims" at bounding box center [32, 51] width 43 height 4
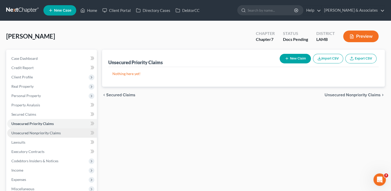
click at [41, 132] on span "Unsecured Nonpriority Claims" at bounding box center [35, 133] width 49 height 4
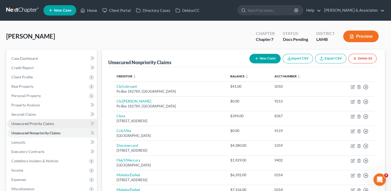
click at [42, 124] on span "Unsecured Priority Claims" at bounding box center [32, 123] width 43 height 4
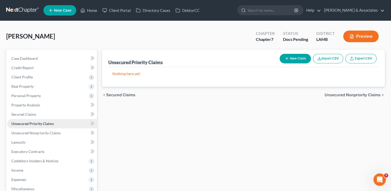
click at [45, 123] on span "Unsecured Priority Claims" at bounding box center [32, 123] width 42 height 4
click at [41, 135] on link "Unsecured Nonpriority Claims" at bounding box center [52, 132] width 90 height 9
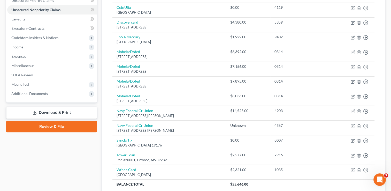
scroll to position [124, 0]
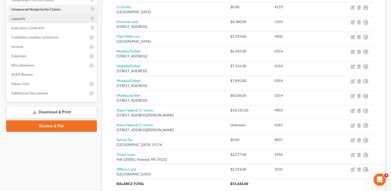
click at [39, 21] on link "Lawsuits" at bounding box center [52, 18] width 90 height 9
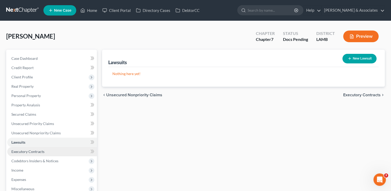
click at [24, 152] on span "Executory Contracts" at bounding box center [27, 151] width 33 height 4
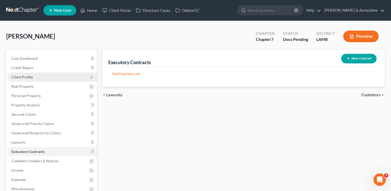
click at [36, 75] on span "Client Profile" at bounding box center [52, 76] width 90 height 9
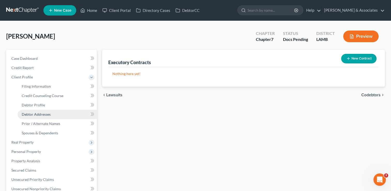
click at [47, 113] on span "Debtor Addresses" at bounding box center [36, 114] width 29 height 4
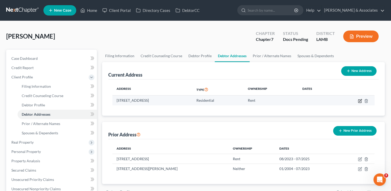
click at [361, 100] on icon "button" at bounding box center [360, 101] width 4 height 4
select select "19"
select select "16"
select select "0"
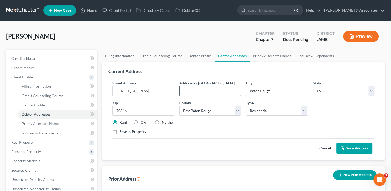
click at [193, 91] on input "text" at bounding box center [210, 91] width 61 height 10
click at [169, 89] on input "[STREET_ADDRESS]" at bounding box center [143, 91] width 61 height 10
type input "[STREET_ADDRESS]"
click at [361, 146] on button "Save Address" at bounding box center [355, 148] width 36 height 11
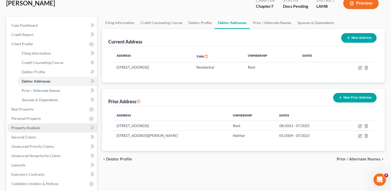
scroll to position [41, 0]
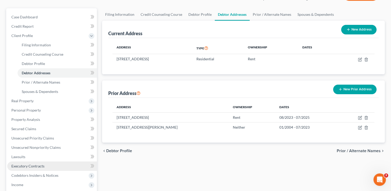
click at [58, 162] on link "Executory Contracts" at bounding box center [52, 165] width 90 height 9
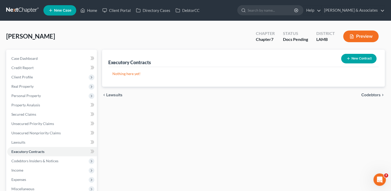
click at [358, 61] on button "New Contract" at bounding box center [359, 59] width 35 height 10
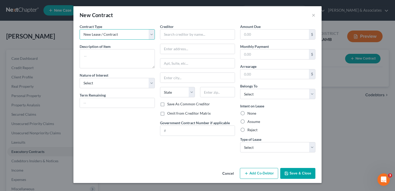
click at [109, 37] on select "New Lease / Contract New Timeshare" at bounding box center [117, 34] width 75 height 10
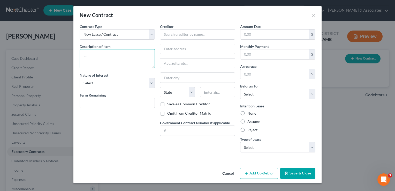
click at [120, 60] on textarea at bounding box center [117, 58] width 75 height 19
type textarea "R"
type textarea "T"
type textarea "L"
type textarea "Rental Agreement"
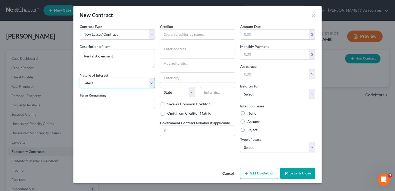
click at [103, 78] on select "Select Purchaser Agent Lessor Lessee" at bounding box center [117, 83] width 75 height 10
select select "3"
click at [80, 78] on select "Select Purchaser Agent Lessor Lessee" at bounding box center [117, 83] width 75 height 10
click at [101, 103] on input "text" at bounding box center [117, 103] width 75 height 10
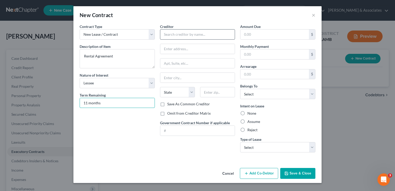
type input "11 months"
click at [180, 38] on input "text" at bounding box center [197, 34] width 75 height 10
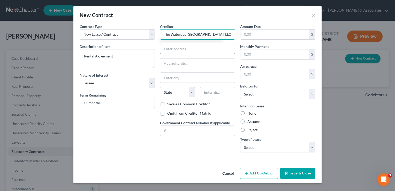
type input "The Waters at [GEOGRAPHIC_DATA], LLC"
click at [194, 51] on input "text" at bounding box center [197, 49] width 75 height 10
type input "[STREET_ADDRESS]"
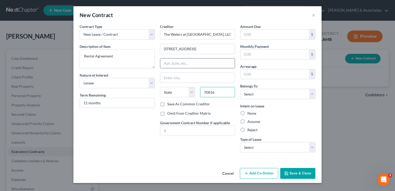
type input "70816"
type input "Baton Rouge"
select select "19"
click at [260, 56] on input "text" at bounding box center [275, 54] width 69 height 10
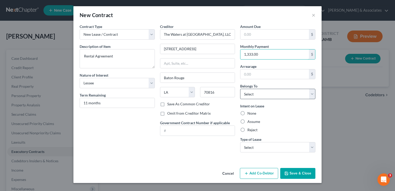
type input "1,333.00"
click at [258, 92] on select "Select Debtor 1 Only Debtor 2 Only Debtor 1 And Debtor 2 Only At Least One Of T…" at bounding box center [277, 94] width 75 height 10
select select "0"
click at [240, 89] on select "Select Debtor 1 Only Debtor 2 Only Debtor 1 And Debtor 2 Only At Least One Of T…" at bounding box center [277, 94] width 75 height 10
click at [248, 122] on label "Assume" at bounding box center [254, 121] width 13 height 5
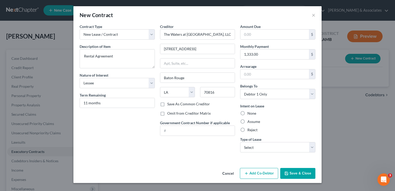
click at [250, 122] on input "Assume" at bounding box center [251, 120] width 3 height 3
radio input "true"
click at [248, 149] on select "Select Real Estate Car Other" at bounding box center [277, 147] width 75 height 10
select select "0"
click at [240, 142] on select "Select Real Estate Car Other" at bounding box center [277, 147] width 75 height 10
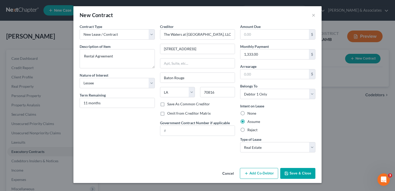
click at [298, 171] on button "Save & Close" at bounding box center [297, 173] width 35 height 11
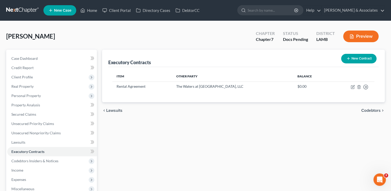
click at [369, 109] on span "Codebtors" at bounding box center [371, 110] width 19 height 4
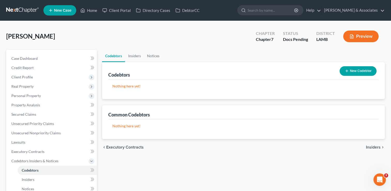
click at [378, 148] on span "Insiders" at bounding box center [373, 147] width 15 height 4
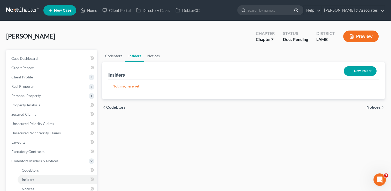
click at [379, 107] on span "Notices" at bounding box center [374, 107] width 14 height 4
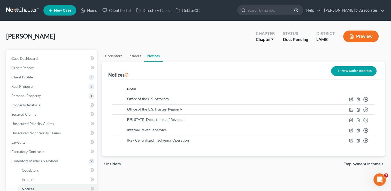
click at [353, 165] on span "Employment Income" at bounding box center [362, 164] width 37 height 4
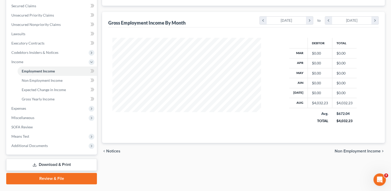
scroll to position [108, 0]
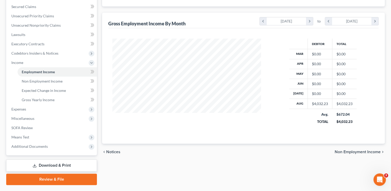
click at [364, 152] on span "Non Employment Income" at bounding box center [358, 152] width 46 height 4
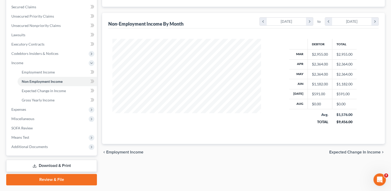
scroll to position [110, 0]
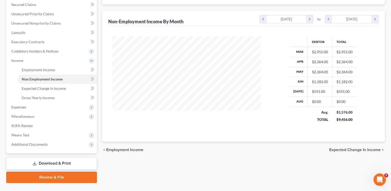
click at [367, 150] on span "Expected Change in Income" at bounding box center [355, 150] width 51 height 4
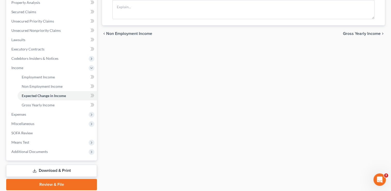
scroll to position [121, 0]
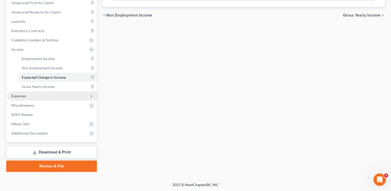
click at [60, 99] on span "Expenses" at bounding box center [52, 95] width 90 height 9
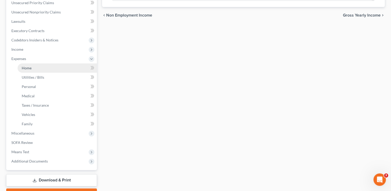
click at [57, 71] on link "Home" at bounding box center [57, 67] width 79 height 9
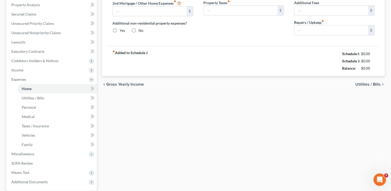
type input "0.00"
radio input "true"
type input "0.00"
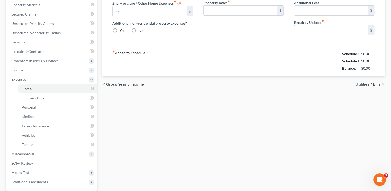
type input "0.00"
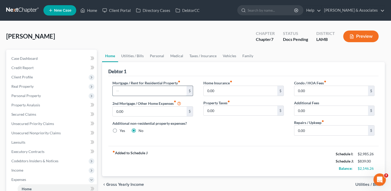
click at [137, 93] on input "text" at bounding box center [150, 91] width 74 height 10
type input "1,333.00"
click at [209, 89] on input "0.00" at bounding box center [241, 91] width 74 height 10
type input "30.00"
click at [359, 182] on span "Utilities / Bills" at bounding box center [368, 184] width 25 height 4
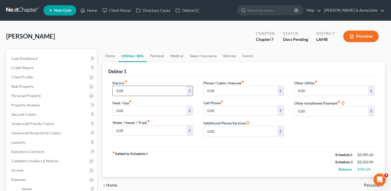
click at [123, 88] on input "0.00" at bounding box center [150, 91] width 74 height 10
type input "85.00"
type input "117.00"
click at [209, 92] on input "0.00" at bounding box center [241, 91] width 74 height 10
type input "1"
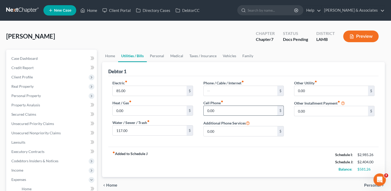
click at [213, 111] on input "0.00" at bounding box center [241, 111] width 74 height 10
type input "165.00"
click at [303, 89] on input "0.00" at bounding box center [332, 91] width 74 height 10
click at [240, 91] on input "text" at bounding box center [241, 91] width 74 height 10
click at [314, 132] on div "Other Utility fiber_manual_record 0.00 $ Other Installment Payment fiber_manual…" at bounding box center [334, 110] width 91 height 60
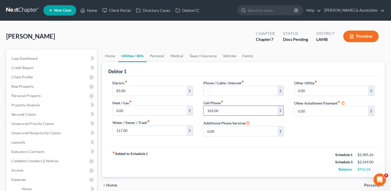
click at [213, 110] on input "165.00" at bounding box center [241, 111] width 74 height 10
click at [312, 134] on div "Other Utility fiber_manual_record 0.00 $ Other Installment Payment fiber_manual…" at bounding box center [334, 110] width 91 height 60
click at [371, 183] on span "Personal" at bounding box center [373, 185] width 17 height 4
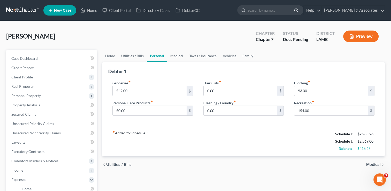
click at [373, 165] on span "Medical" at bounding box center [374, 164] width 14 height 4
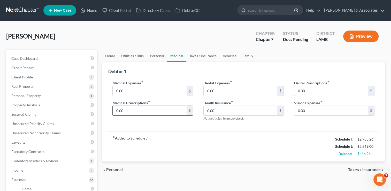
click at [116, 110] on input "0.00" at bounding box center [150, 111] width 74 height 10
type input "100.00"
click at [360, 168] on span "Taxes / Insurance" at bounding box center [365, 170] width 33 height 4
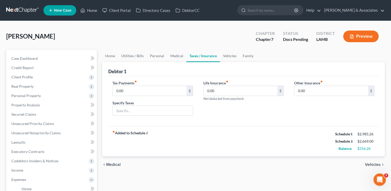
click at [370, 164] on span "Vehicles" at bounding box center [373, 164] width 16 height 4
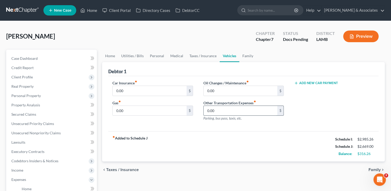
click at [209, 109] on input "0.00" at bounding box center [241, 111] width 74 height 10
type input "200.00"
click at [375, 169] on span "Family" at bounding box center [375, 170] width 12 height 4
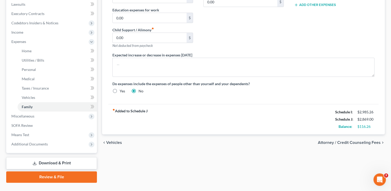
scroll to position [149, 0]
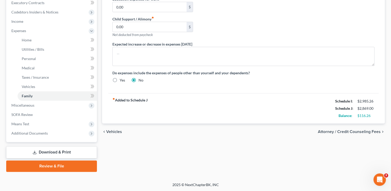
click at [364, 131] on span "Attorney / Credit Counseling Fees" at bounding box center [349, 132] width 63 height 4
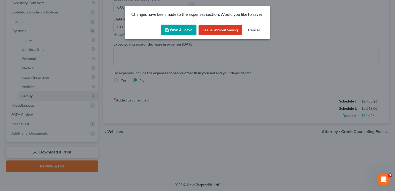
click at [176, 32] on button "Save & Leave" at bounding box center [179, 30] width 36 height 11
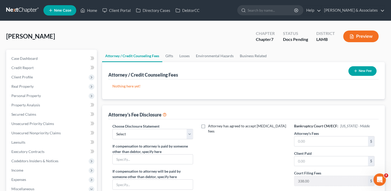
click at [359, 71] on button "New Fee" at bounding box center [363, 71] width 28 height 10
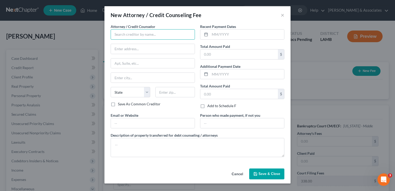
click at [158, 34] on input "text" at bounding box center [153, 34] width 84 height 10
type input "[PERSON_NAME] and Associates"
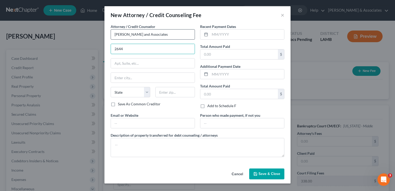
type input "[STREET_ADDRESS]"
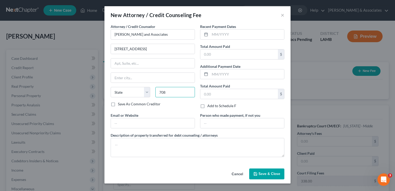
type input "70816"
type input "SUITE 108"
type input "Baton Rouge"
select select "19"
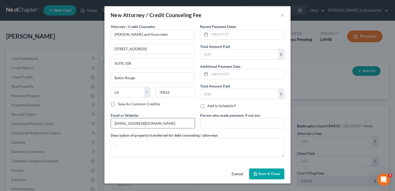
click at [156, 127] on input "[EMAIL_ADDRESS][DOMAIN_NAME]" at bounding box center [153, 123] width 84 height 10
type input "l"
click at [214, 36] on input "text" at bounding box center [247, 34] width 74 height 10
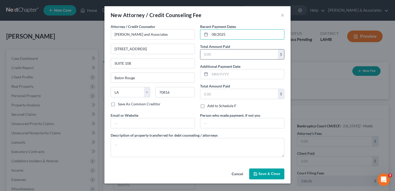
type input "08/2025"
click at [209, 57] on input "text" at bounding box center [240, 54] width 78 height 10
type input "2,500.00"
click at [208, 106] on label "Add to Schedule F" at bounding box center [222, 105] width 29 height 5
click at [210, 106] on input "Add to Schedule F" at bounding box center [211, 104] width 3 height 3
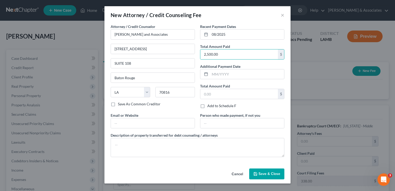
checkbox input "true"
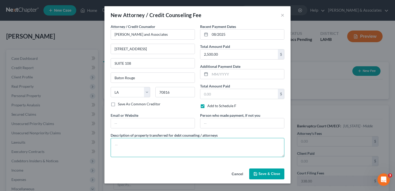
click at [235, 146] on textarea at bounding box center [198, 147] width 174 height 19
type textarea "Legal fees, credit counseling, reports"
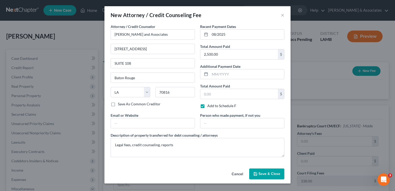
click at [259, 172] on span "Save & Close" at bounding box center [270, 174] width 22 height 4
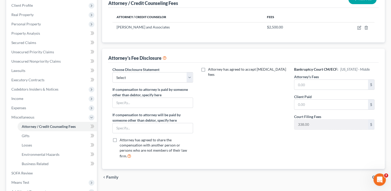
scroll to position [71, 0]
click at [193, 76] on select "Select LAWB 13 ALL CHECK NOT KOLWE LAWB 13 ONLY KOLWE TEST LAMB 13 LAMB 7 Ch 11…" at bounding box center [153, 77] width 80 height 10
select select "4"
click at [113, 72] on select "Select LAWB 13 ALL CHECK NOT KOLWE LAWB 13 ONLY KOLWE TEST LAMB 13 LAMB 7 Ch 11…" at bounding box center [153, 77] width 80 height 10
click at [319, 84] on input "text" at bounding box center [332, 85] width 74 height 10
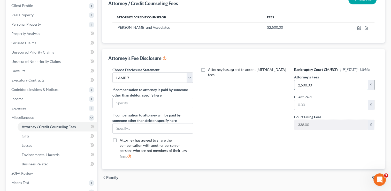
type input "2,500.00"
click at [375, 175] on span "Gifts" at bounding box center [377, 177] width 9 height 4
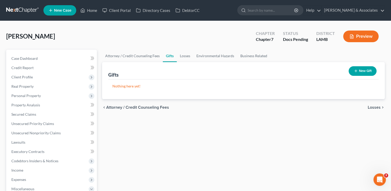
click at [371, 108] on span "Losses" at bounding box center [374, 107] width 13 height 4
click at [371, 108] on span "Environmental Hazards" at bounding box center [359, 107] width 43 height 4
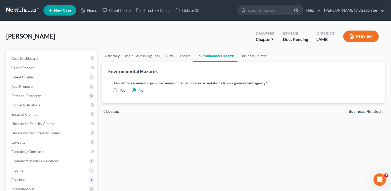
click at [371, 108] on div "chevron_left Losses Business Related chevron_right" at bounding box center [243, 111] width 283 height 17
click at [371, 113] on span "Business Related" at bounding box center [365, 111] width 32 height 4
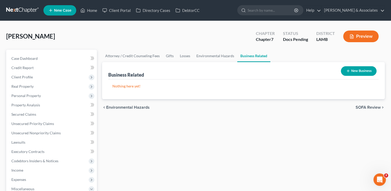
click at [370, 105] on span "SOFA Review" at bounding box center [368, 107] width 25 height 4
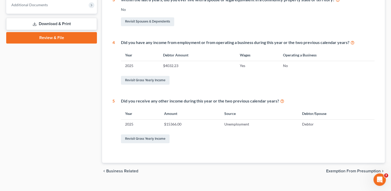
scroll to position [219, 0]
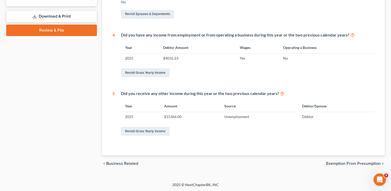
click at [366, 162] on span "Exemption from Presumption" at bounding box center [354, 163] width 55 height 4
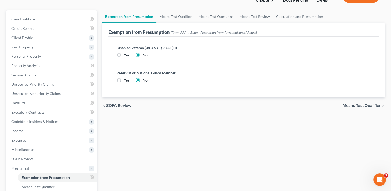
scroll to position [41, 0]
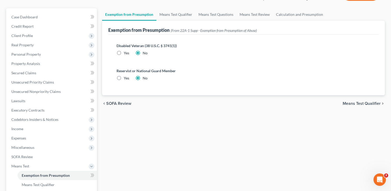
click at [374, 102] on span "Means Test Qualifier" at bounding box center [362, 103] width 38 height 4
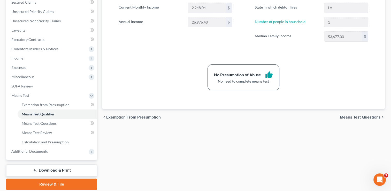
scroll to position [113, 0]
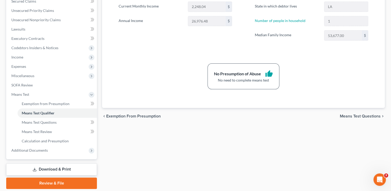
click at [376, 115] on span "Means Test Questions" at bounding box center [360, 116] width 41 height 4
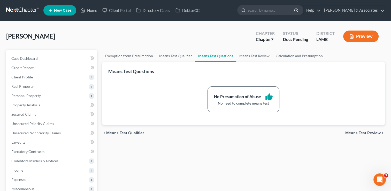
click at [371, 132] on span "Means Test Review" at bounding box center [363, 133] width 35 height 4
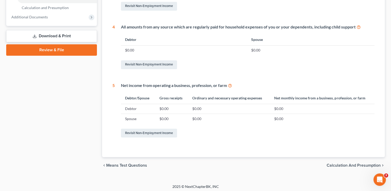
scroll to position [248, 0]
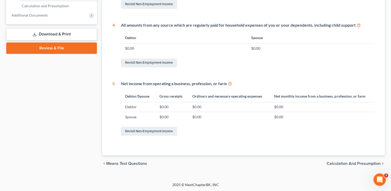
click at [366, 162] on span "Calculation and Presumption" at bounding box center [354, 163] width 54 height 4
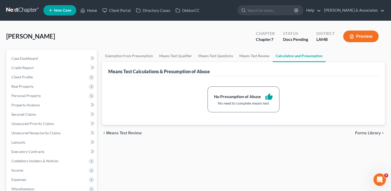
click at [380, 133] on span "Forms Library" at bounding box center [369, 133] width 26 height 4
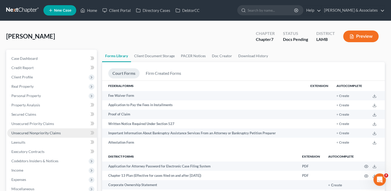
click at [39, 133] on span "Unsecured Nonpriority Claims" at bounding box center [35, 133] width 49 height 4
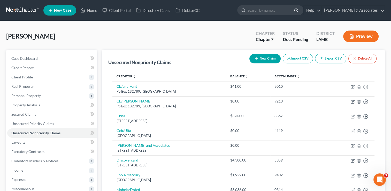
click at [256, 57] on icon "button" at bounding box center [257, 58] width 4 height 4
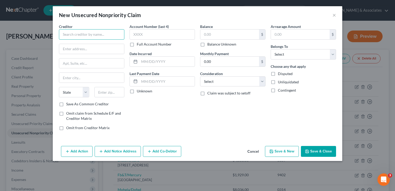
click at [90, 33] on input "text" at bounding box center [91, 34] width 65 height 10
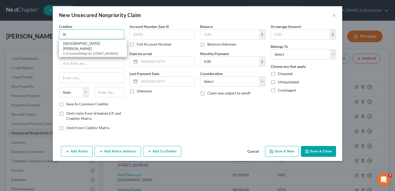
type input "S"
click at [96, 45] on div "[GEOGRAPHIC_DATA][PERSON_NAME]" at bounding box center [93, 46] width 60 height 10
type input "[GEOGRAPHIC_DATA][PERSON_NAME]"
type input "C/O Central Billing Ofc."
type input "PO BOX 7848"
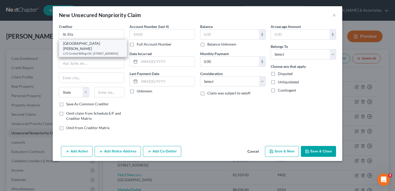
type input "Metairie"
select select "19"
type input "70010"
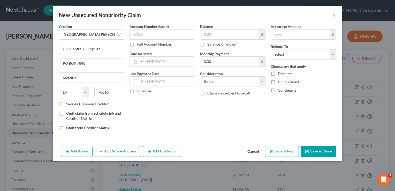
click at [109, 49] on input "C/O Central Billing Ofc." at bounding box center [91, 49] width 65 height 10
click at [96, 64] on input "PO BOX 7848" at bounding box center [91, 63] width 65 height 10
type input "P"
type input "[STREET_ADDRESS]"
type input "77702"
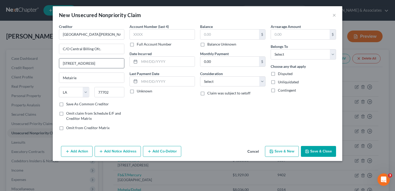
type input "Beaumont"
select select "45"
click at [137, 35] on input "text" at bounding box center [162, 34] width 65 height 10
click at [144, 62] on input "text" at bounding box center [166, 62] width 55 height 10
type input "[DATE]"
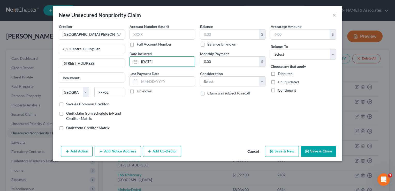
click at [208, 44] on label "Balance Unknown" at bounding box center [222, 44] width 29 height 5
click at [210, 44] on input "Balance Unknown" at bounding box center [211, 43] width 3 height 3
checkbox input "true"
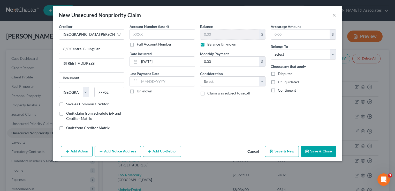
type input "0.00"
click at [262, 84] on select "Select Cable / Satellite Services Collection Agency Credit Card Debt Debt Couns…" at bounding box center [232, 81] width 65 height 10
select select "9"
click at [200, 76] on select "Select Cable / Satellite Services Collection Agency Credit Card Debt Debt Couns…" at bounding box center [232, 81] width 65 height 10
click at [314, 149] on button "Save & Close" at bounding box center [318, 151] width 35 height 11
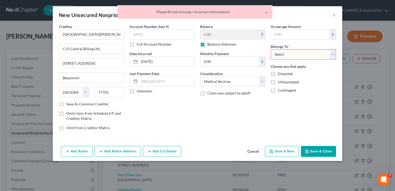
click at [282, 52] on select "Select Debtor 1 Only Debtor 2 Only Debtor 1 And Debtor 2 Only At Least One Of T…" at bounding box center [303, 54] width 65 height 10
select select "0"
click at [271, 49] on select "Select Debtor 1 Only Debtor 2 Only Debtor 1 And Debtor 2 Only At Least One Of T…" at bounding box center [303, 54] width 65 height 10
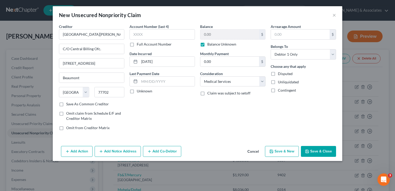
click at [316, 150] on button "Save & Close" at bounding box center [318, 151] width 35 height 11
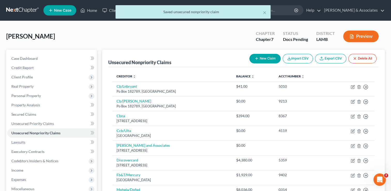
click at [259, 58] on button "New Claim" at bounding box center [265, 59] width 31 height 10
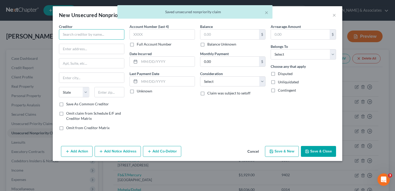
click at [89, 36] on input "text" at bounding box center [91, 34] width 65 height 10
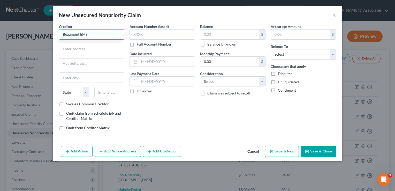
type input "Beaumont EMS"
type input "[STREET_ADDRESS]"
type input "77702"
type input "Beaumont"
select select "45"
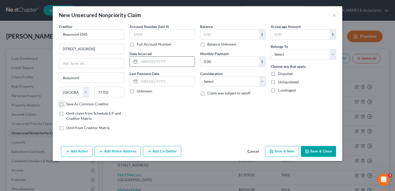
click at [170, 64] on input "text" at bounding box center [166, 62] width 55 height 10
type input "[DATE]"
drag, startPoint x: 285, startPoint y: 55, endPoint x: 285, endPoint y: 58, distance: 3.1
click at [285, 55] on select "Select Debtor 1 Only Debtor 2 Only Debtor 1 And Debtor 2 Only At Least One Of T…" at bounding box center [303, 54] width 65 height 10
select select "0"
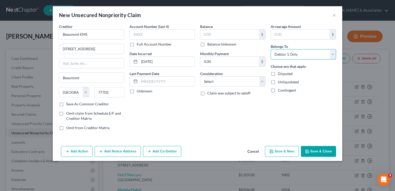
click at [271, 49] on select "Select Debtor 1 Only Debtor 2 Only Debtor 1 And Debtor 2 Only At Least One Of T…" at bounding box center [303, 54] width 65 height 10
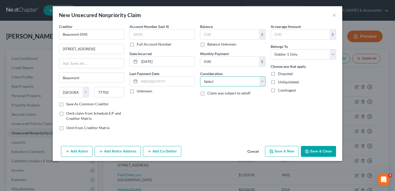
drag, startPoint x: 251, startPoint y: 80, endPoint x: 248, endPoint y: 87, distance: 7.1
click at [251, 80] on select "Select Cable / Satellite Services Collection Agency Credit Card Debt Debt Couns…" at bounding box center [232, 81] width 65 height 10
click at [200, 76] on select "Select Cable / Satellite Services Collection Agency Credit Card Debt Debt Couns…" at bounding box center [232, 81] width 65 height 10
click at [320, 153] on button "Save & Close" at bounding box center [318, 151] width 35 height 11
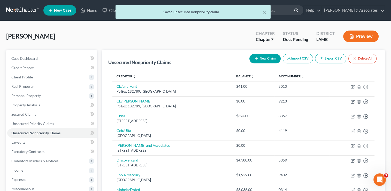
click at [263, 55] on button "New Claim" at bounding box center [265, 59] width 31 height 10
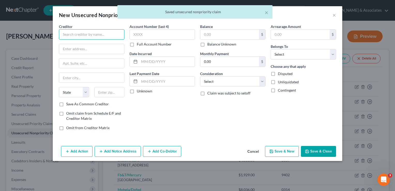
click at [91, 31] on input "text" at bounding box center [91, 34] width 65 height 10
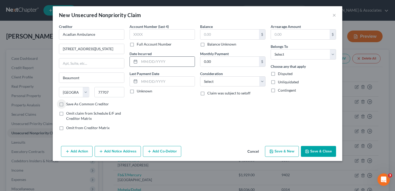
click at [148, 62] on input "text" at bounding box center [166, 62] width 55 height 10
click at [225, 75] on div "Consideration Select Cable / Satellite Services Collection Agency Credit Card D…" at bounding box center [232, 79] width 65 height 16
drag, startPoint x: 227, startPoint y: 80, endPoint x: 227, endPoint y: 85, distance: 5.4
click at [227, 80] on select "Select Cable / Satellite Services Collection Agency Credit Card Debt Debt Couns…" at bounding box center [232, 81] width 65 height 10
click at [200, 76] on select "Select Cable / Satellite Services Collection Agency Credit Card Debt Debt Couns…" at bounding box center [232, 81] width 65 height 10
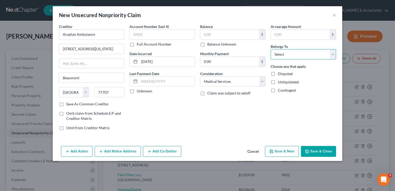
drag, startPoint x: 288, startPoint y: 53, endPoint x: 288, endPoint y: 60, distance: 7.0
click at [288, 53] on select "Select Debtor 1 Only Debtor 2 Only Debtor 1 And Debtor 2 Only At Least One Of T…" at bounding box center [303, 54] width 65 height 10
click at [271, 49] on select "Select Debtor 1 Only Debtor 2 Only Debtor 1 And Debtor 2 Only At Least One Of T…" at bounding box center [303, 54] width 65 height 10
click at [320, 152] on button "Save & Close" at bounding box center [318, 151] width 35 height 11
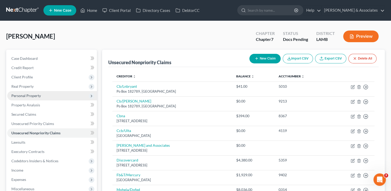
click at [46, 99] on span "Personal Property" at bounding box center [52, 95] width 90 height 9
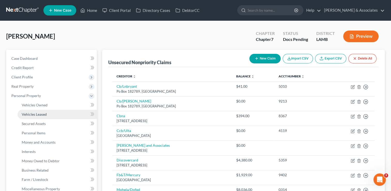
click at [46, 113] on span "Vehicles Leased" at bounding box center [34, 114] width 25 height 4
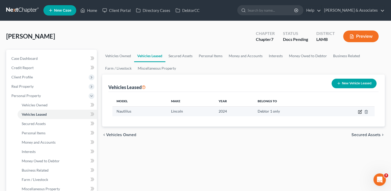
click at [360, 113] on icon "button" at bounding box center [360, 111] width 3 height 3
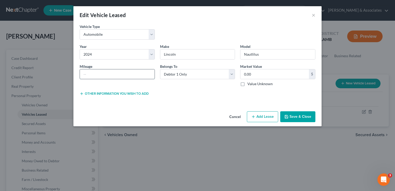
click at [100, 77] on input "text" at bounding box center [117, 74] width 75 height 10
click at [302, 115] on button "Save & Close" at bounding box center [297, 116] width 35 height 11
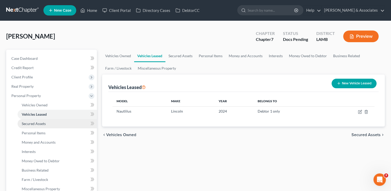
click at [53, 123] on link "Secured Assets" at bounding box center [57, 123] width 79 height 9
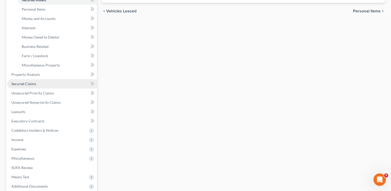
scroll to position [124, 0]
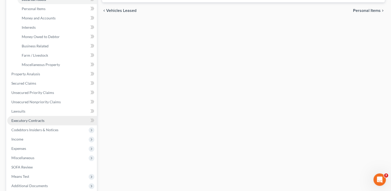
click at [46, 122] on link "Executory Contracts" at bounding box center [52, 120] width 90 height 9
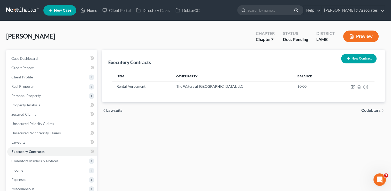
click at [353, 61] on button "New Contract" at bounding box center [359, 59] width 35 height 10
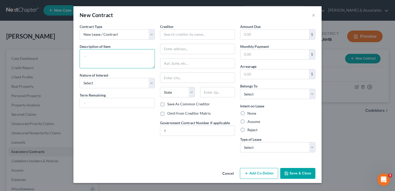
click at [132, 57] on textarea at bounding box center [117, 58] width 75 height 19
click at [251, 49] on input "text" at bounding box center [275, 54] width 69 height 10
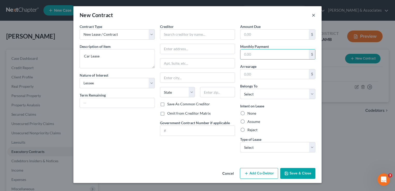
click at [314, 15] on button "×" at bounding box center [314, 15] width 4 height 6
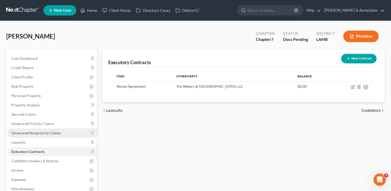
click at [42, 132] on span "Unsecured Nonpriority Claims" at bounding box center [35, 133] width 49 height 4
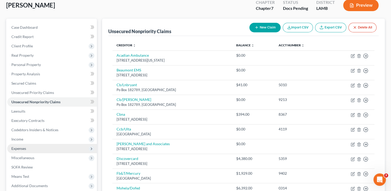
scroll to position [41, 0]
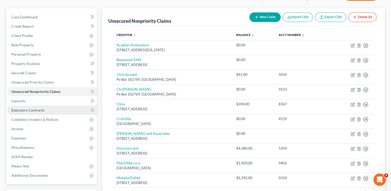
click at [43, 112] on link "Executory Contracts" at bounding box center [52, 110] width 90 height 9
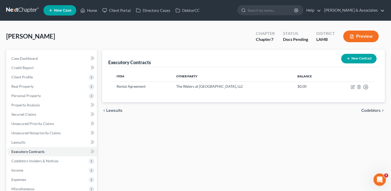
click at [352, 57] on button "New Contract" at bounding box center [359, 59] width 35 height 10
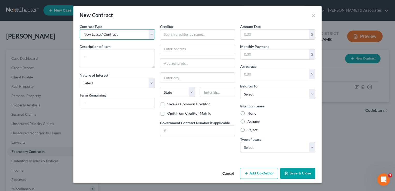
click at [121, 33] on select "New Lease / Contract New Timeshare" at bounding box center [117, 34] width 75 height 10
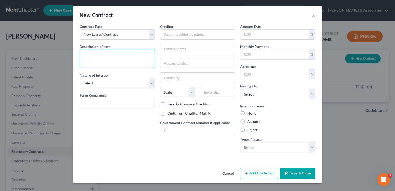
click at [114, 62] on textarea at bounding box center [117, 58] width 75 height 19
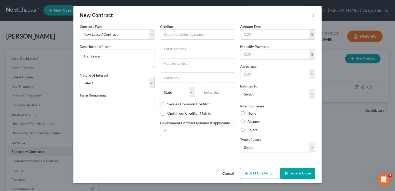
click at [115, 81] on select "Select Purchaser Agent Lessor Lessee" at bounding box center [117, 83] width 75 height 10
click at [80, 78] on select "Select Purchaser Agent Lessor Lessee" at bounding box center [117, 83] width 75 height 10
click at [107, 106] on input "text" at bounding box center [117, 103] width 75 height 10
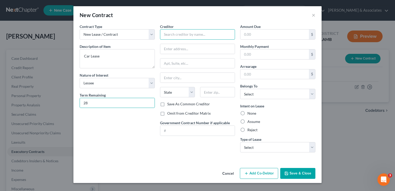
click at [170, 35] on input "text" at bounding box center [197, 34] width 75 height 10
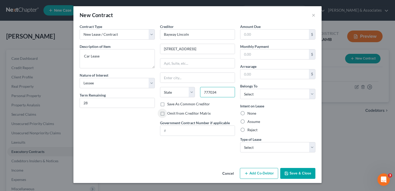
click at [210, 93] on input "777034" at bounding box center [217, 92] width 35 height 10
click at [254, 35] on input "text" at bounding box center [275, 34] width 69 height 10
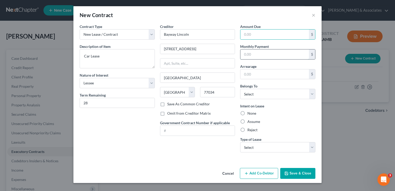
click at [247, 56] on input "text" at bounding box center [275, 54] width 69 height 10
click at [273, 55] on input "935." at bounding box center [275, 54] width 69 height 10
click at [253, 73] on input "text" at bounding box center [275, 74] width 69 height 10
click at [249, 34] on input "text" at bounding box center [275, 34] width 69 height 10
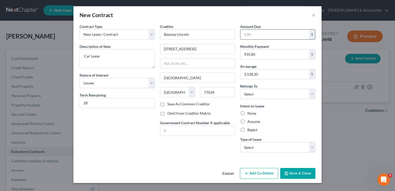
click at [249, 34] on input "text" at bounding box center [275, 34] width 69 height 10
click at [90, 104] on input "28" at bounding box center [117, 103] width 75 height 10
click at [246, 34] on input "text" at bounding box center [275, 34] width 69 height 10
click at [279, 96] on select "Select Debtor 1 Only Debtor 2 Only Debtor 1 And Debtor 2 Only At Least One Of T…" at bounding box center [277, 94] width 75 height 10
click at [240, 89] on select "Select Debtor 1 Only Debtor 2 Only Debtor 1 And Debtor 2 Only At Least One Of T…" at bounding box center [277, 94] width 75 height 10
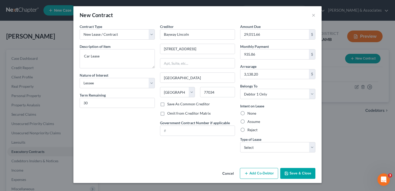
click at [248, 129] on label "Reject" at bounding box center [253, 129] width 10 height 5
click at [250, 129] on input "Reject" at bounding box center [251, 128] width 3 height 3
click at [246, 147] on select "Select Real Estate Car Other" at bounding box center [277, 147] width 75 height 10
click at [240, 142] on select "Select Real Estate Car Other" at bounding box center [277, 147] width 75 height 10
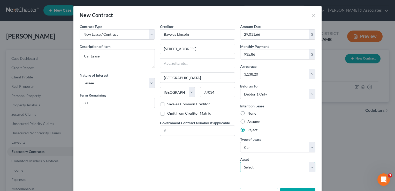
click at [285, 170] on select "Select 2024 Lincoln Nautlilus - $0.0" at bounding box center [277, 167] width 75 height 10
click at [240, 162] on select "Select 2024 Lincoln Nautlilus - $0.0" at bounding box center [277, 167] width 75 height 10
click at [286, 188] on button "Save & Close" at bounding box center [297, 193] width 35 height 11
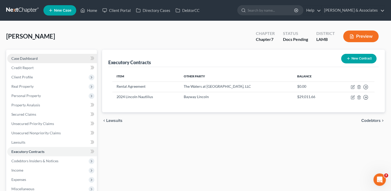
click at [30, 58] on span "Case Dashboard" at bounding box center [24, 58] width 26 height 4
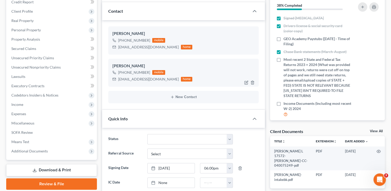
scroll to position [72, 0]
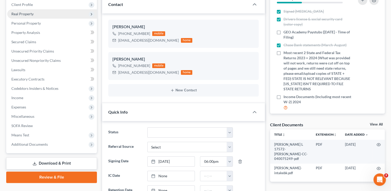
click at [38, 12] on span "Real Property" at bounding box center [52, 13] width 90 height 9
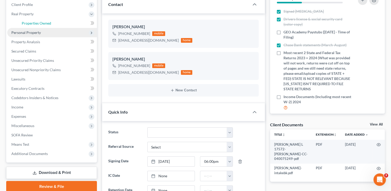
click at [37, 23] on span "Properties Owned" at bounding box center [36, 23] width 29 height 4
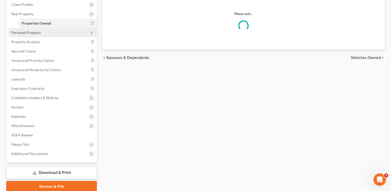
click at [35, 34] on span "Personal Property" at bounding box center [25, 32] width 29 height 4
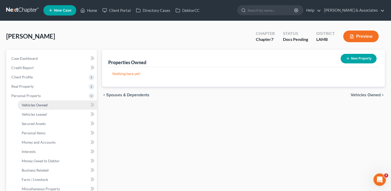
click at [32, 104] on span "Vehicles Owned" at bounding box center [35, 105] width 26 height 4
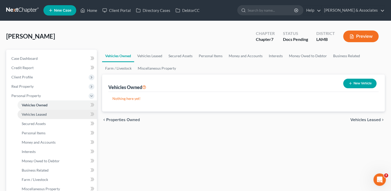
click at [35, 113] on span "Vehicles Leased" at bounding box center [34, 114] width 25 height 4
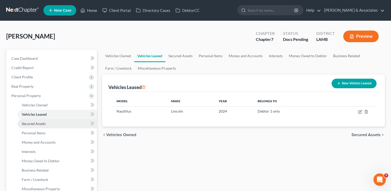
click at [60, 122] on link "Secured Assets" at bounding box center [57, 123] width 79 height 9
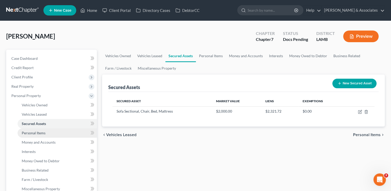
click at [58, 132] on link "Personal Items" at bounding box center [57, 132] width 79 height 9
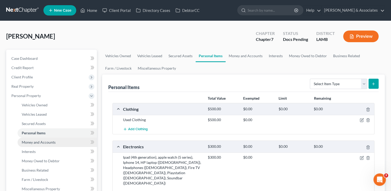
click at [55, 141] on link "Money and Accounts" at bounding box center [57, 142] width 79 height 9
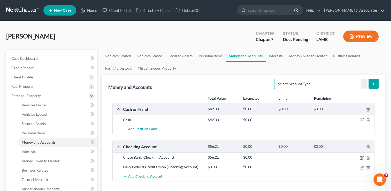
click at [366, 83] on select "Select Account Type Brokerage Cash on Hand Certificates of Deposit Checking Acc…" at bounding box center [321, 84] width 93 height 10
click at [276, 79] on select "Select Account Type Brokerage Cash on Hand Certificates of Deposit Checking Acc…" at bounding box center [321, 84] width 93 height 10
click at [372, 83] on icon "submit" at bounding box center [374, 84] width 4 height 4
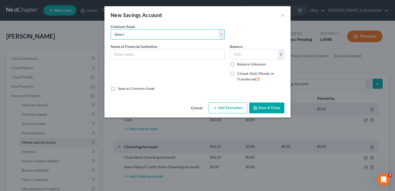
click at [179, 37] on select "Select Essential Federal Credit Union LA Federal Credit Union Regions Bank Chas…" at bounding box center [168, 34] width 114 height 10
click at [111, 29] on select "Select Essential Federal Credit Union LA Federal Credit Union Regions Bank Chas…" at bounding box center [168, 34] width 114 height 10
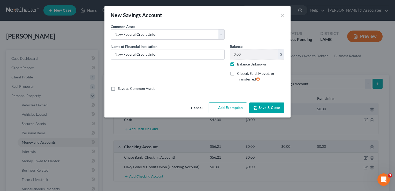
click at [237, 64] on label "Balance Unknown" at bounding box center [251, 64] width 29 height 5
click at [239, 64] on input "Balance Unknown" at bounding box center [240, 63] width 3 height 3
click at [240, 55] on input "0.00" at bounding box center [254, 54] width 48 height 10
click at [275, 110] on button "Save & Close" at bounding box center [266, 107] width 35 height 11
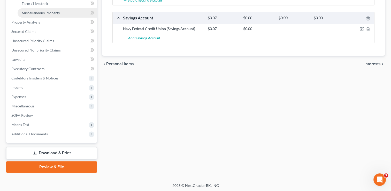
scroll to position [177, 0]
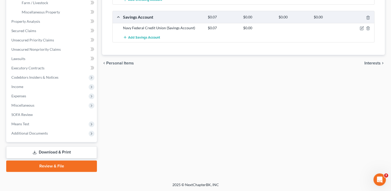
click at [61, 150] on link "Download & Print" at bounding box center [51, 152] width 91 height 12
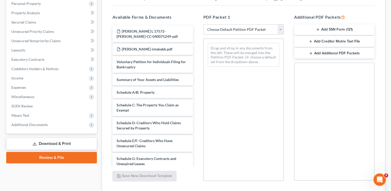
scroll to position [93, 0]
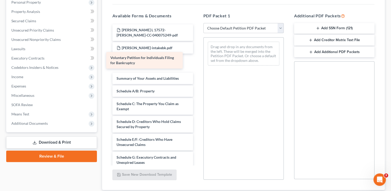
drag, startPoint x: 139, startPoint y: 65, endPoint x: 132, endPoint y: 63, distance: 6.6
click at [132, 63] on div "Voluntary Petition for Individuals Filing for Bankruptcy [PERSON_NAME] L 17572-…" at bounding box center [152, 178] width 89 height 309
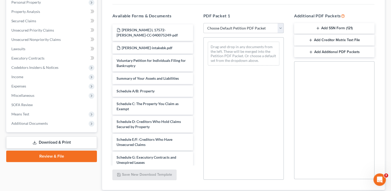
click at [211, 26] on select "Choose Default Petition PDF Packet Complete Bankruptcy Petition (all forms and …" at bounding box center [244, 28] width 80 height 10
click at [204, 23] on select "Choose Default Petition PDF Packet Complete Bankruptcy Petition (all forms and …" at bounding box center [244, 28] width 80 height 10
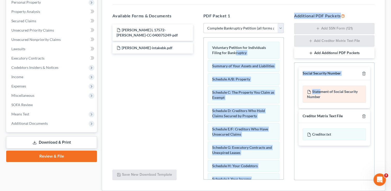
drag, startPoint x: 320, startPoint y: 91, endPoint x: 316, endPoint y: 94, distance: 4.8
click at [235, 58] on div "Available Forms & Documents [PERSON_NAME] L 17572-[PERSON_NAME]-CC-040075249-pd…" at bounding box center [243, 97] width 273 height 176
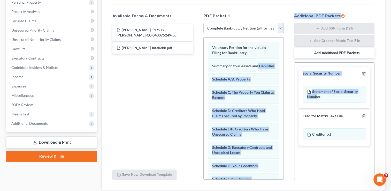
drag, startPoint x: 316, startPoint y: 98, endPoint x: 258, endPoint y: 59, distance: 70.3
click at [258, 59] on div "Available Forms & Documents [PERSON_NAME] L 17572-[PERSON_NAME]-CC-040075249-pd…" at bounding box center [243, 97] width 273 height 176
click at [346, 92] on div "Statement of Social Security Number" at bounding box center [334, 94] width 63 height 17
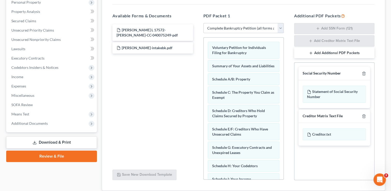
click at [334, 51] on button "Add Additional PDF Packets" at bounding box center [334, 53] width 80 height 11
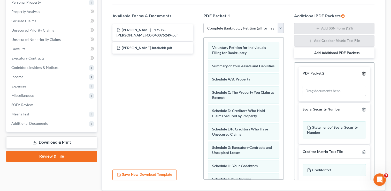
click at [362, 72] on icon "button" at bounding box center [364, 73] width 4 height 4
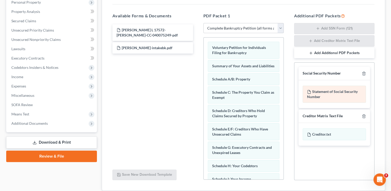
click at [328, 96] on div "Statement of Social Security Number" at bounding box center [334, 94] width 63 height 17
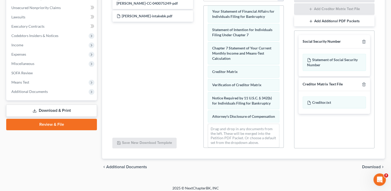
scroll to position [198, 0]
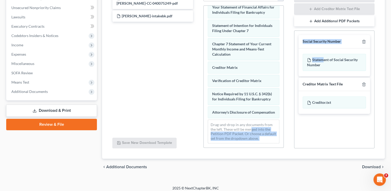
drag, startPoint x: 323, startPoint y: 61, endPoint x: 251, endPoint y: 130, distance: 100.1
click at [251, 130] on div "Available Forms & Documents [PERSON_NAME] L 17572-[PERSON_NAME]-CC-040075249-pd…" at bounding box center [243, 65] width 273 height 176
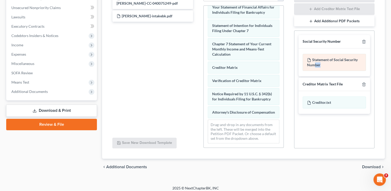
drag, startPoint x: 332, startPoint y: 62, endPoint x: 320, endPoint y: 65, distance: 12.9
click at [320, 65] on div "Statement of Social Security Number" at bounding box center [334, 62] width 63 height 17
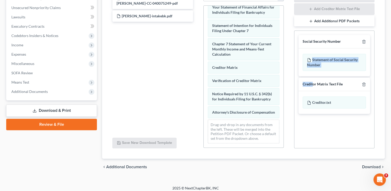
drag, startPoint x: 320, startPoint y: 65, endPoint x: 315, endPoint y: 85, distance: 21.0
click at [315, 85] on div "Social Security Number Statement of Social Security Number Creditor Matrix Text…" at bounding box center [335, 74] width 80 height 87
drag, startPoint x: 315, startPoint y: 85, endPoint x: 290, endPoint y: 36, distance: 55.4
click at [290, 36] on div "Additional PDF Packets Add SSN Form (121) Add Creditor Matrix Text File Add Add…" at bounding box center [334, 65] width 91 height 176
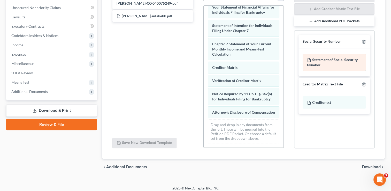
click at [347, 64] on div "Statement of Social Security Number" at bounding box center [334, 62] width 63 height 17
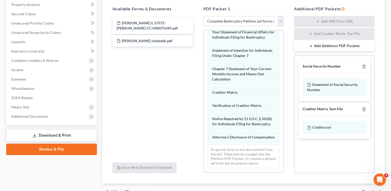
scroll to position [128, 0]
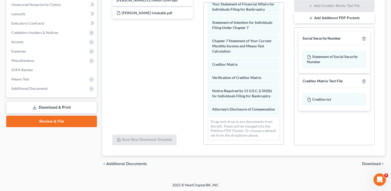
click at [371, 164] on span "Download" at bounding box center [371, 164] width 19 height 4
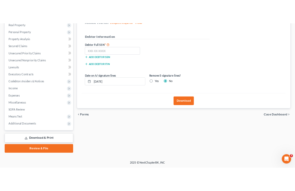
scroll to position [84, 0]
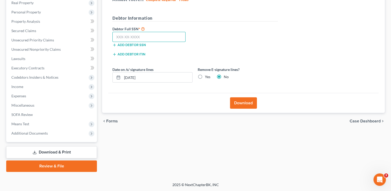
click at [118, 35] on input "text" at bounding box center [149, 37] width 73 height 10
click at [205, 77] on label "Yes" at bounding box center [207, 76] width 5 height 5
click at [207, 77] on input "Yes" at bounding box center [208, 75] width 3 height 3
click at [117, 37] on input "text" at bounding box center [149, 37] width 73 height 10
click at [239, 99] on button "Download" at bounding box center [243, 102] width 27 height 11
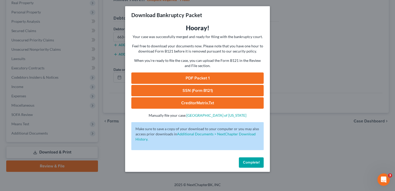
click at [226, 79] on link "PDF Packet 1" at bounding box center [197, 77] width 132 height 11
click at [158, 90] on link "SSN (Form B121)" at bounding box center [197, 90] width 132 height 11
click at [169, 103] on link "CreditorMatrix.txt" at bounding box center [197, 102] width 132 height 11
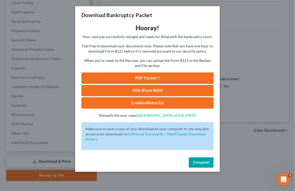
click at [144, 103] on link "CreditorMatrix.txt" at bounding box center [148, 102] width 132 height 11
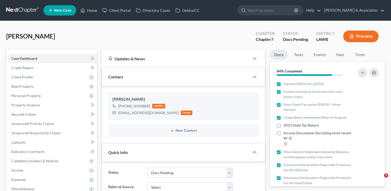
select select "6"
